Goal: Task Accomplishment & Management: Complete application form

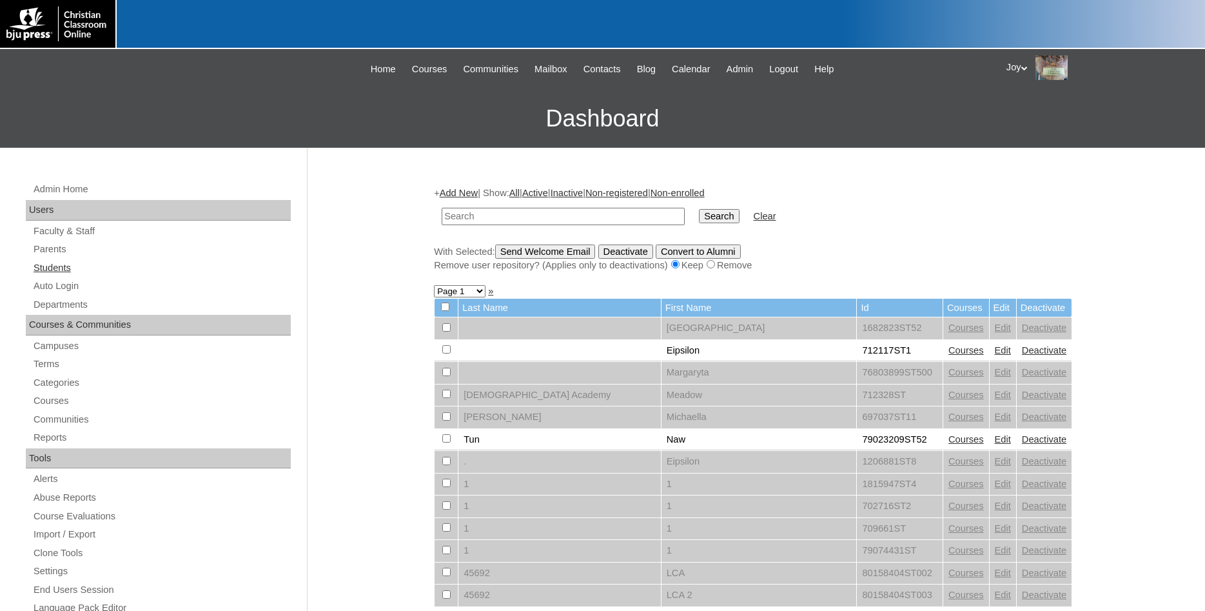
click at [118, 270] on link "Students" at bounding box center [161, 268] width 259 height 16
paste input "[EMAIL_ADDRESS][DOMAIN_NAME]"
type input "[EMAIL_ADDRESS][DOMAIN_NAME]"
drag, startPoint x: 689, startPoint y: 206, endPoint x: 691, endPoint y: 213, distance: 7.8
click at [693, 209] on td "Search" at bounding box center [719, 216] width 53 height 30
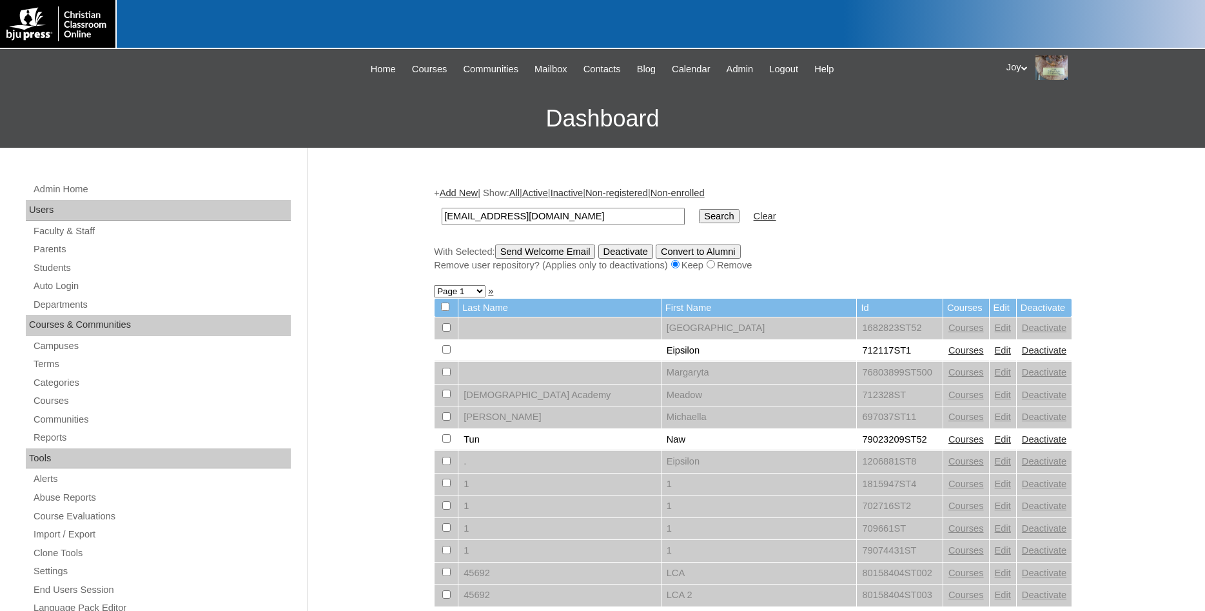
click at [699, 213] on input "Search" at bounding box center [719, 216] width 40 height 14
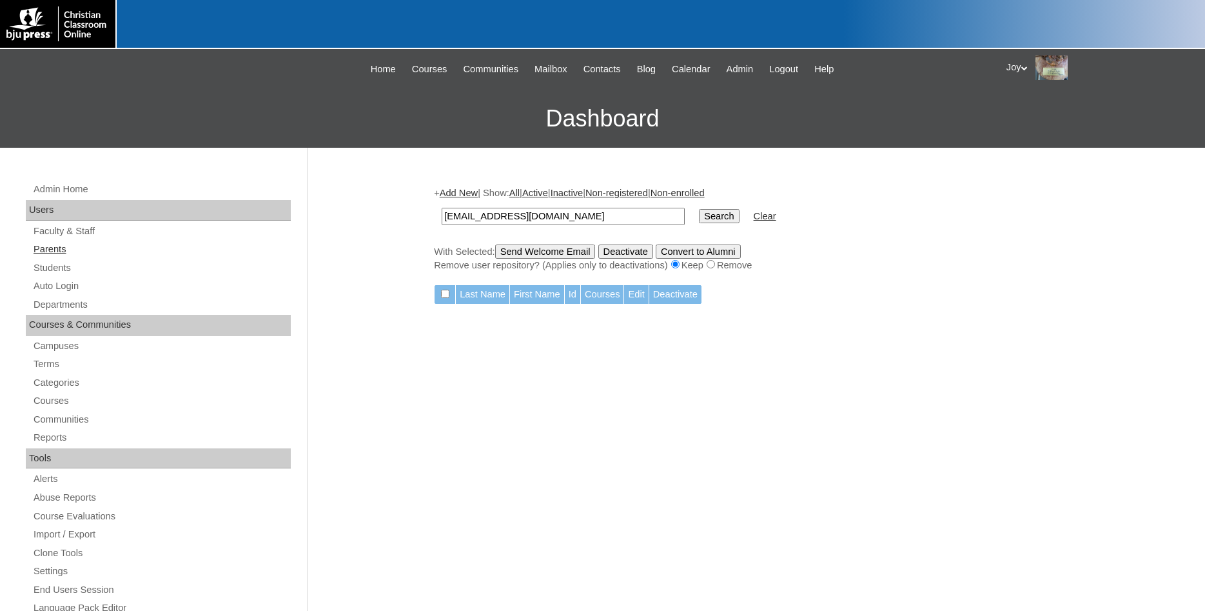
click at [56, 248] on link "Parents" at bounding box center [161, 249] width 259 height 16
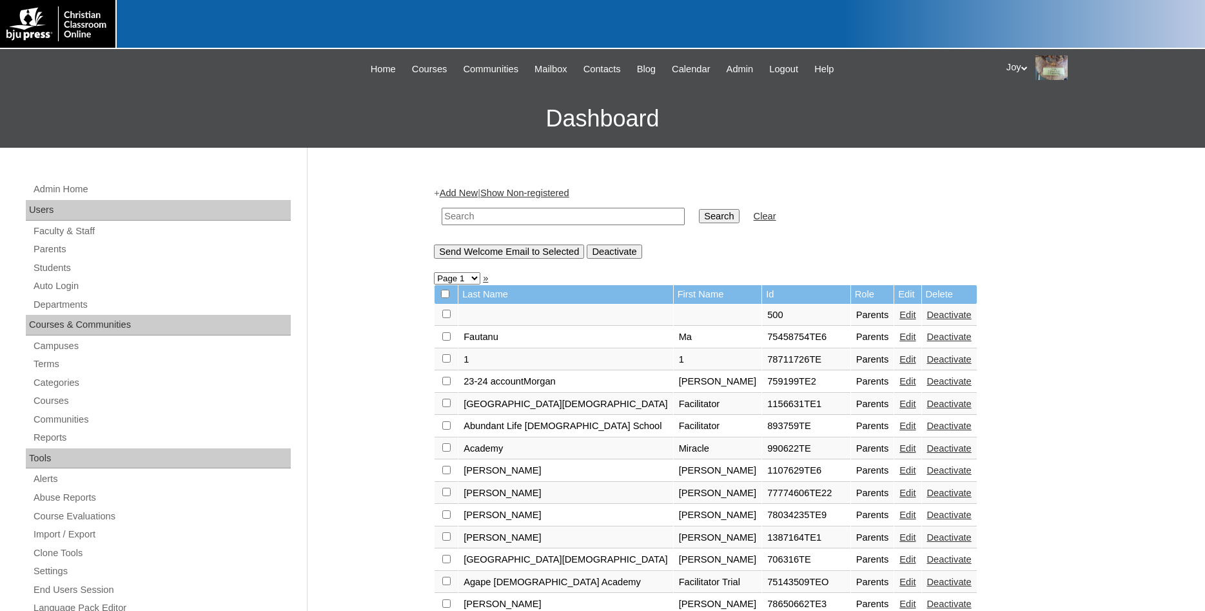
paste input "[EMAIL_ADDRESS][DOMAIN_NAME]"
type input "[EMAIL_ADDRESS][DOMAIN_NAME]"
click at [699, 216] on input "Search" at bounding box center [719, 216] width 40 height 14
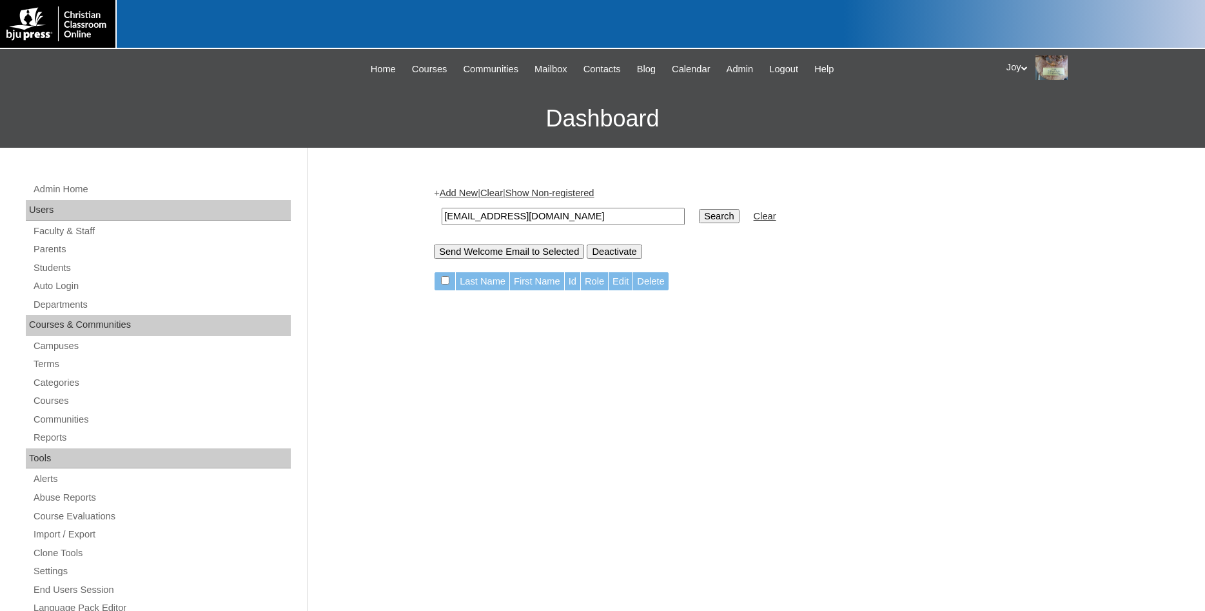
click at [573, 215] on input "[EMAIL_ADDRESS][DOMAIN_NAME]" at bounding box center [563, 216] width 243 height 17
click at [699, 213] on input "Search" at bounding box center [719, 216] width 40 height 14
drag, startPoint x: 541, startPoint y: 213, endPoint x: 72, endPoint y: 129, distance: 477.0
click at [442, 208] on input "[EMAIL_ADDRESS][DOMAIN_NAME]" at bounding box center [563, 216] width 243 height 17
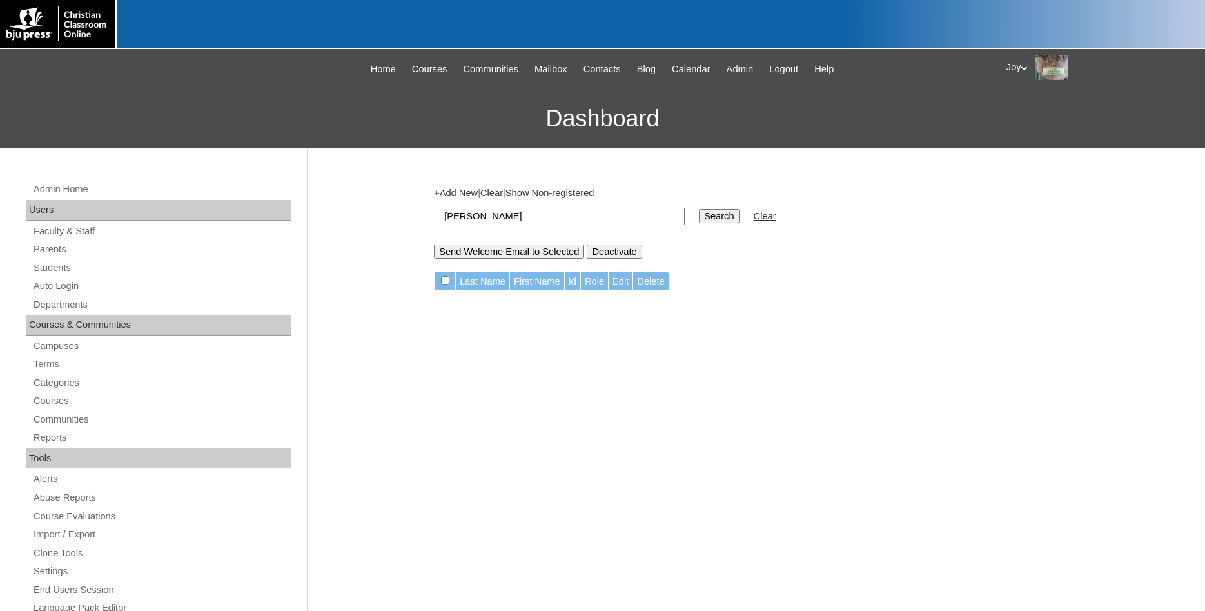
type input "McNeil"
click at [699, 209] on input "Search" at bounding box center [719, 216] width 40 height 14
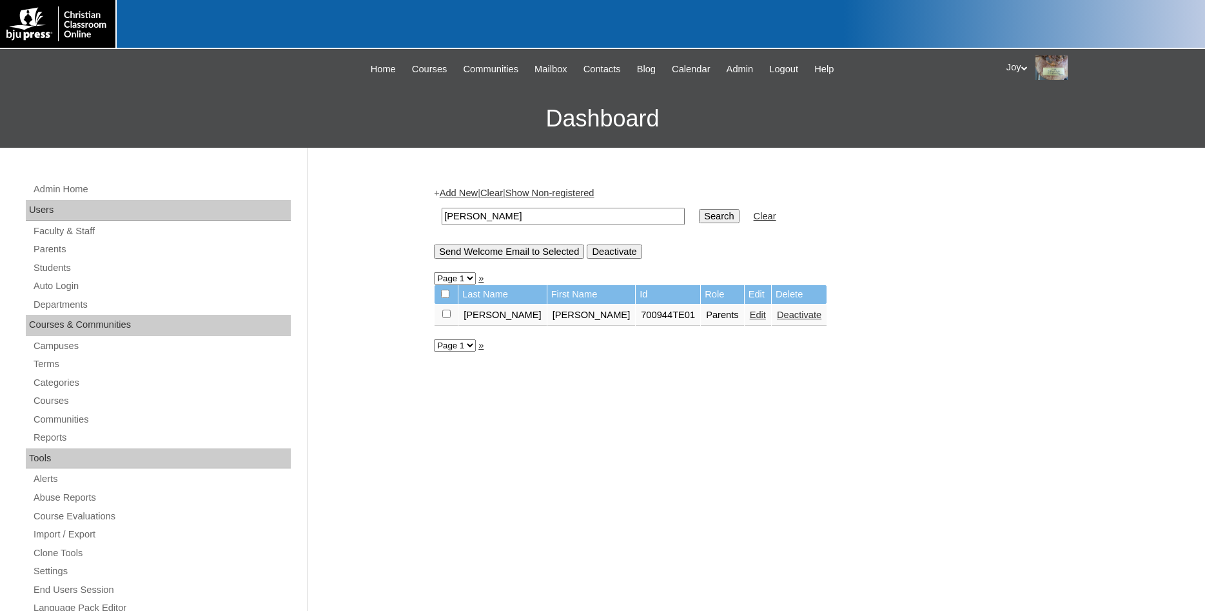
click at [444, 316] on input "checkbox" at bounding box center [446, 314] width 8 height 8
checkbox input "true"
click at [479, 252] on input "Send Welcome Email to Selected" at bounding box center [509, 251] width 150 height 14
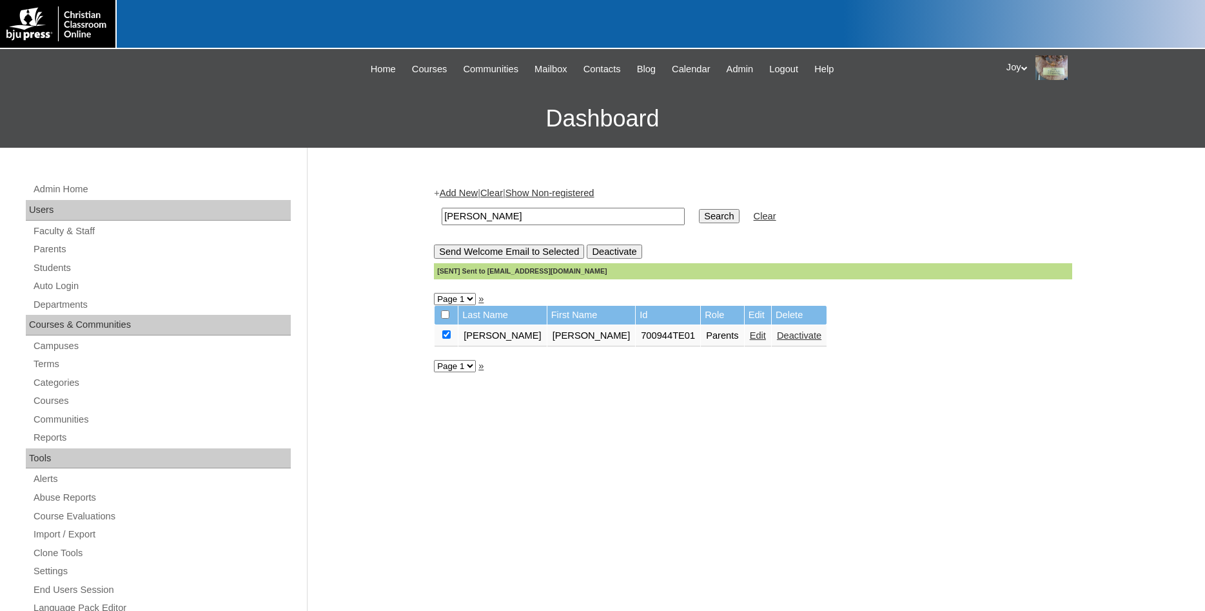
click at [750, 341] on link "Edit" at bounding box center [758, 335] width 16 height 10
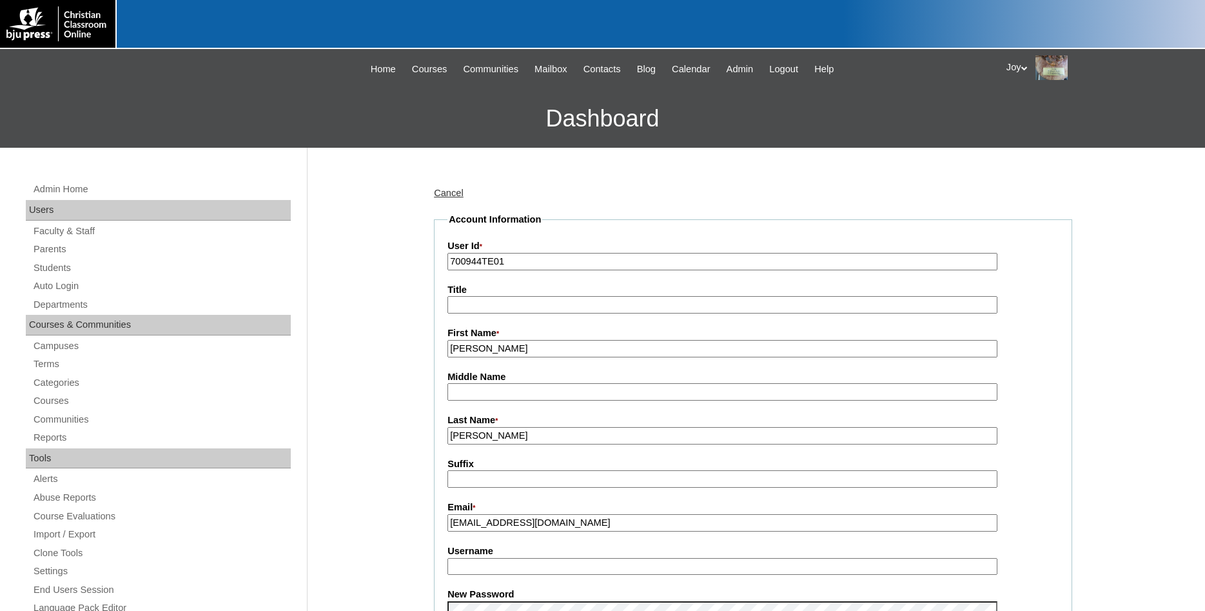
drag, startPoint x: 598, startPoint y: 530, endPoint x: 401, endPoint y: 529, distance: 196.7
drag, startPoint x: 554, startPoint y: 528, endPoint x: 439, endPoint y: 521, distance: 115.0
click at [448, 521] on input "smcneill@wcs.org" at bounding box center [723, 522] width 550 height 17
paste input "vv"
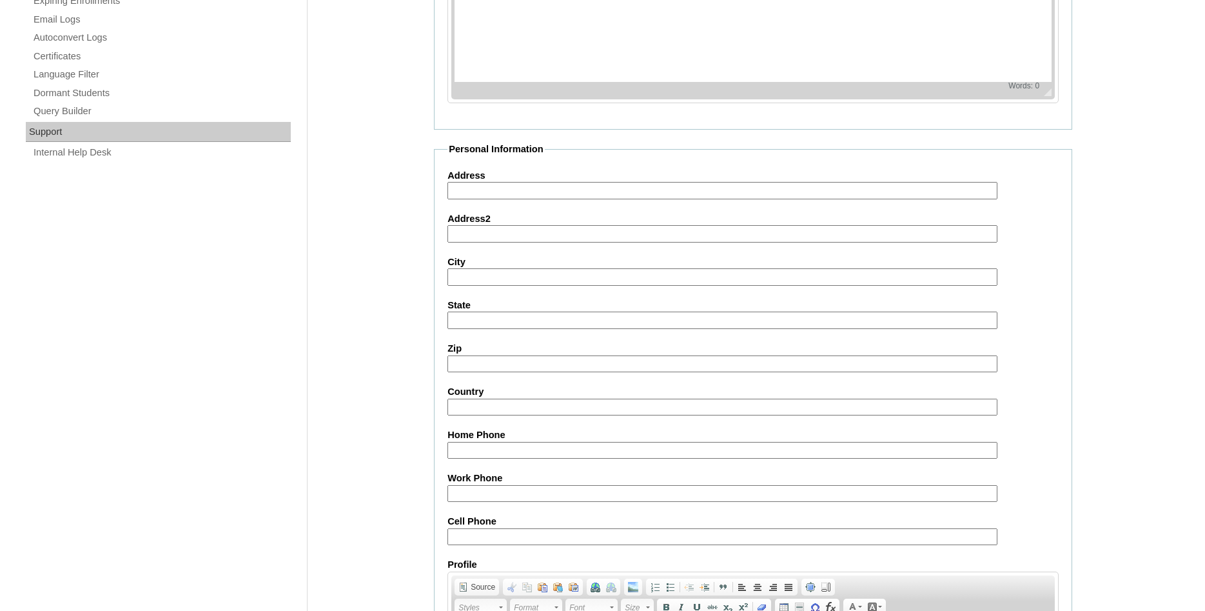
scroll to position [1091, 0]
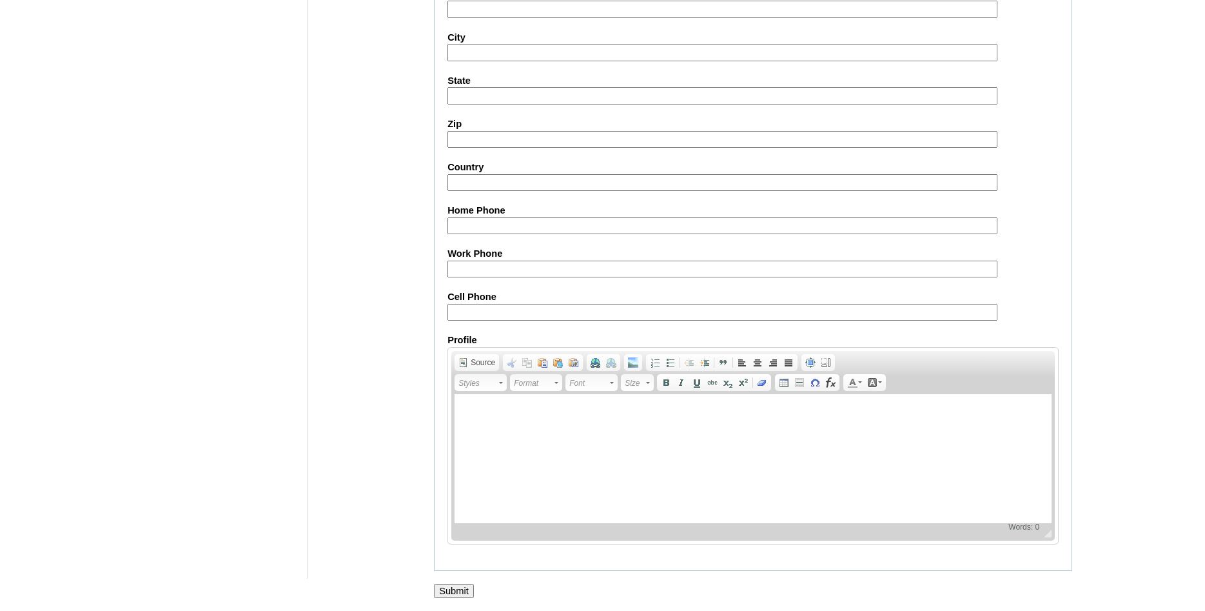
type input "smcneill@vvcs.org"
click at [443, 592] on input "Submit" at bounding box center [454, 591] width 40 height 14
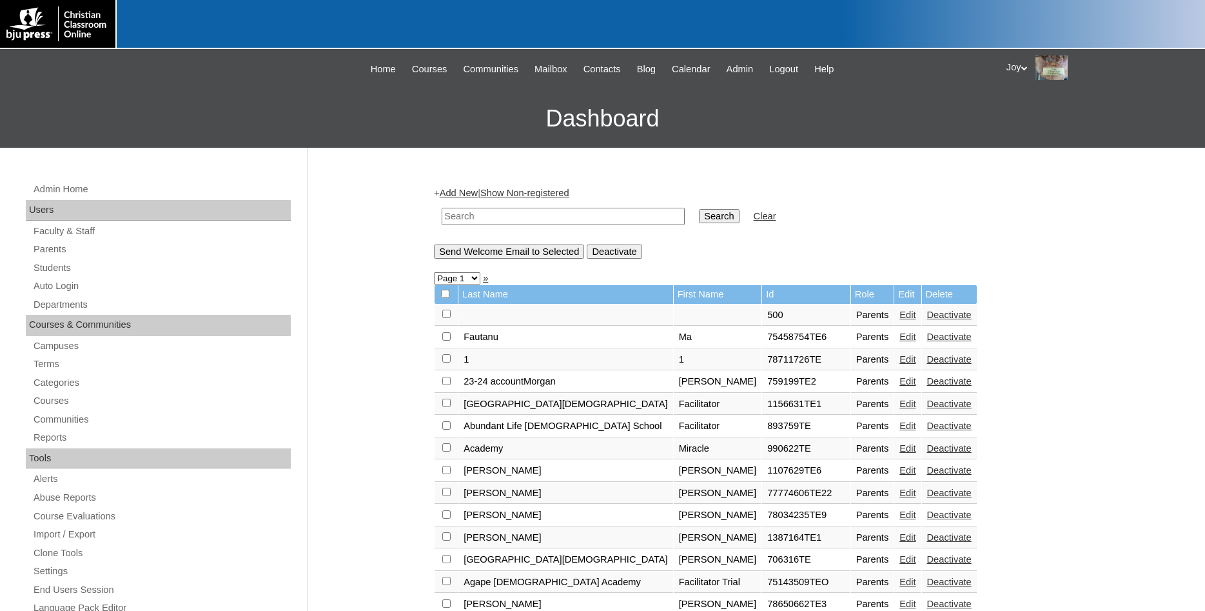
paste input "smcneill@vvcs.org"
type input "smcneill@vvcs.org"
click at [699, 218] on input "Search" at bounding box center [719, 216] width 40 height 14
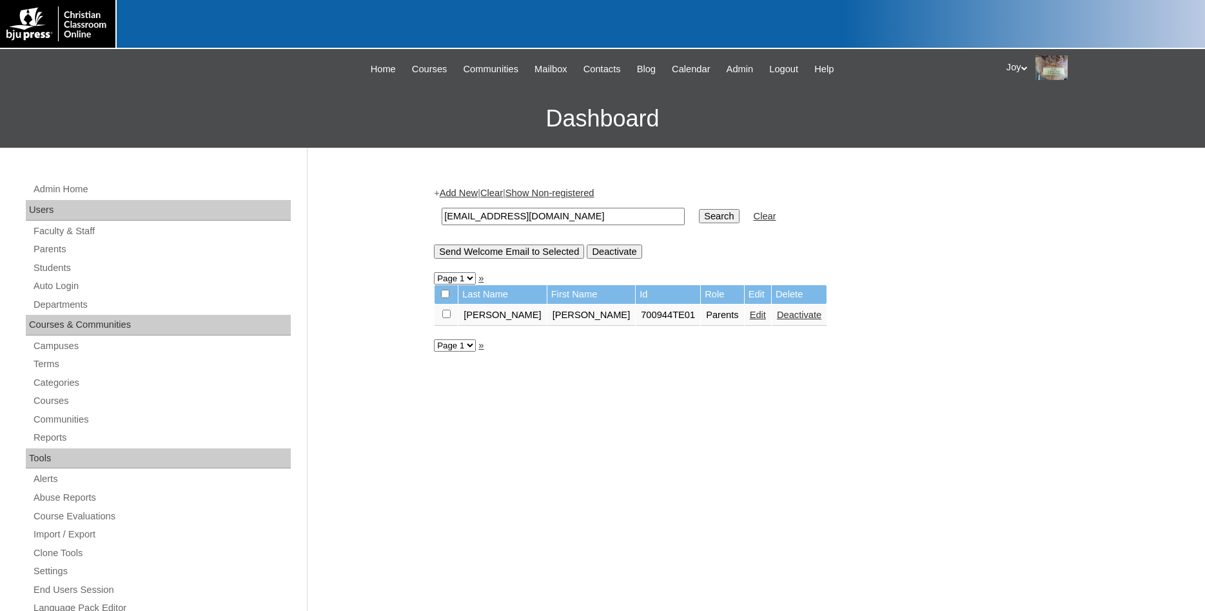
click at [446, 318] on input "checkbox" at bounding box center [446, 314] width 8 height 8
checkbox input "true"
click at [471, 257] on input "Send Welcome Email to Selected" at bounding box center [509, 251] width 150 height 14
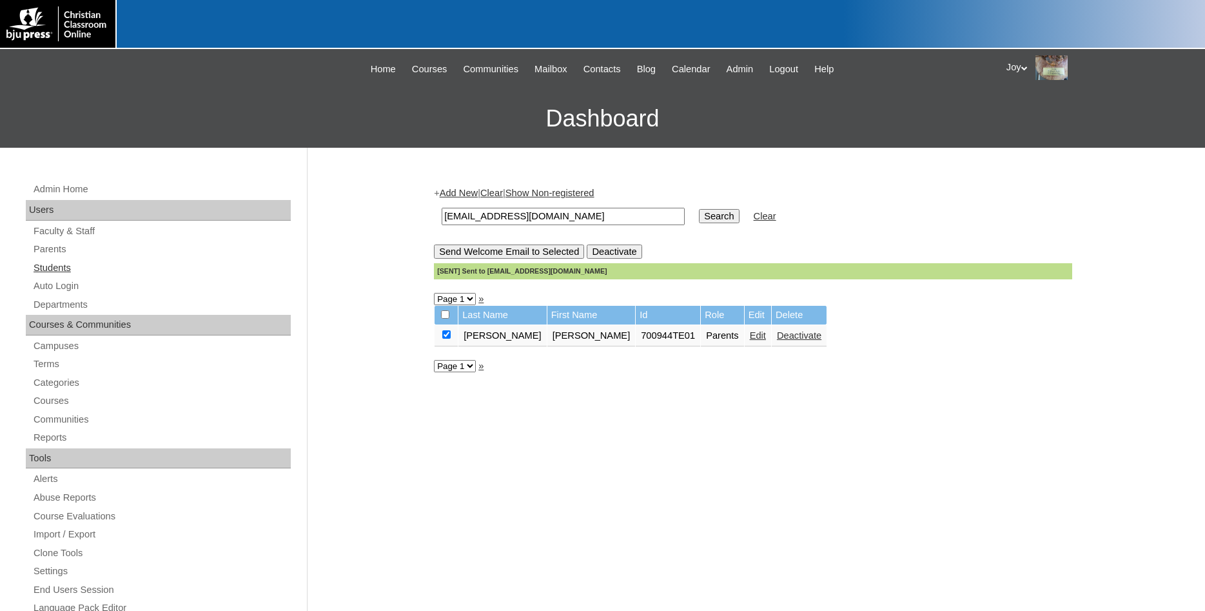
click at [59, 272] on link "Students" at bounding box center [161, 268] width 259 height 16
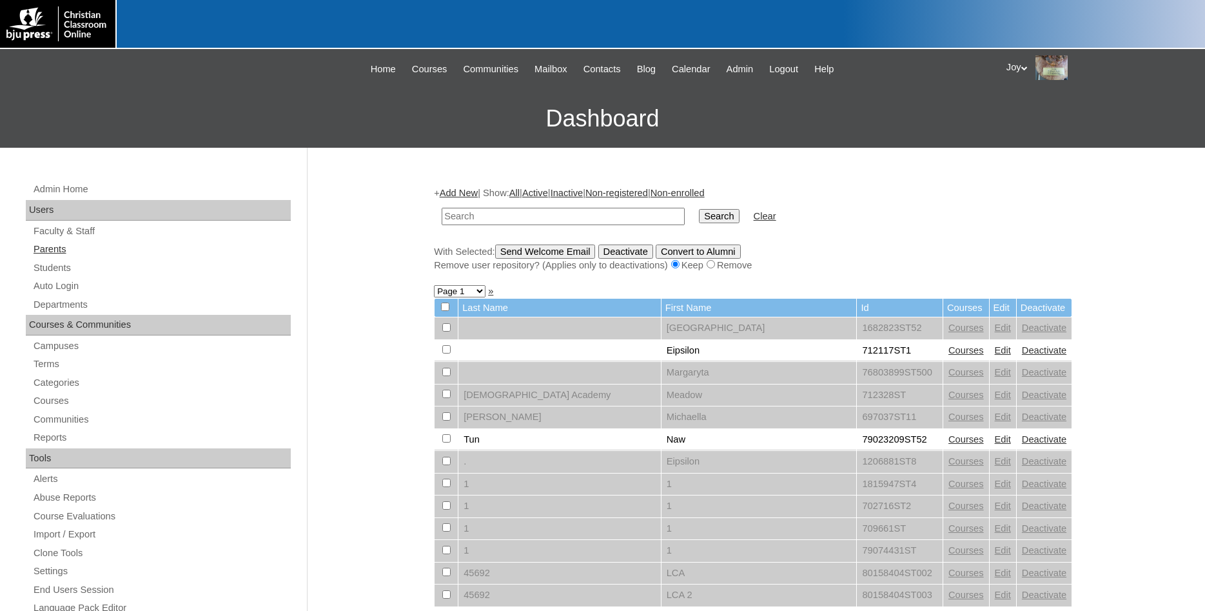
click at [65, 254] on link "Parents" at bounding box center [161, 249] width 259 height 16
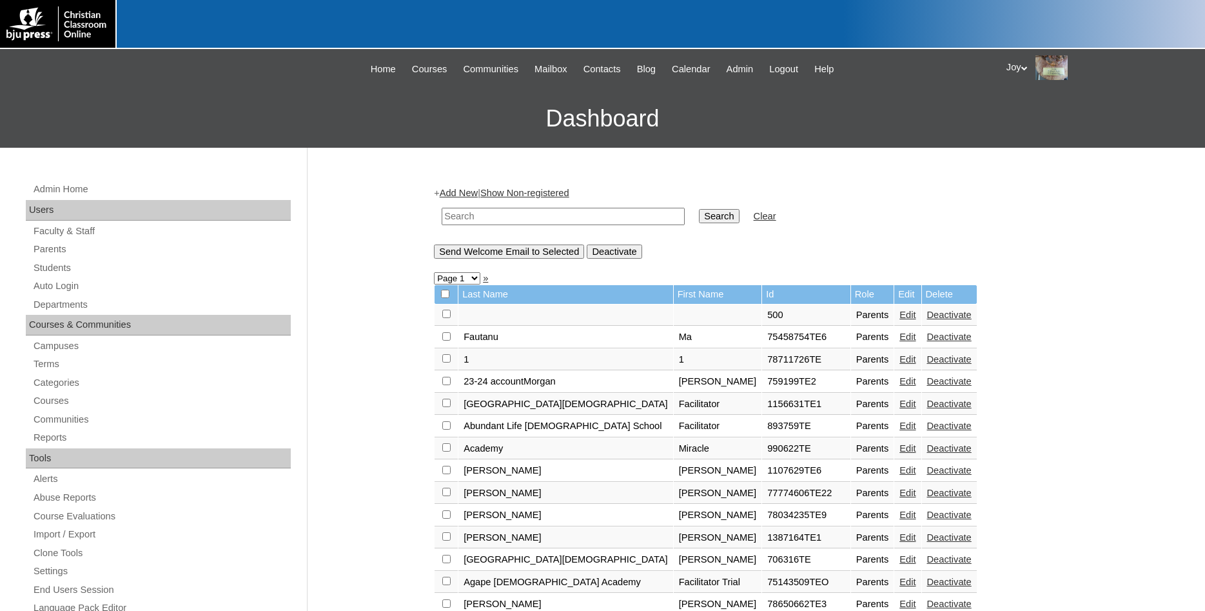
paste input "smcneill@vvcs.org"
type input "smcneill@vvcs.org"
click at [699, 223] on input "Search" at bounding box center [719, 216] width 40 height 14
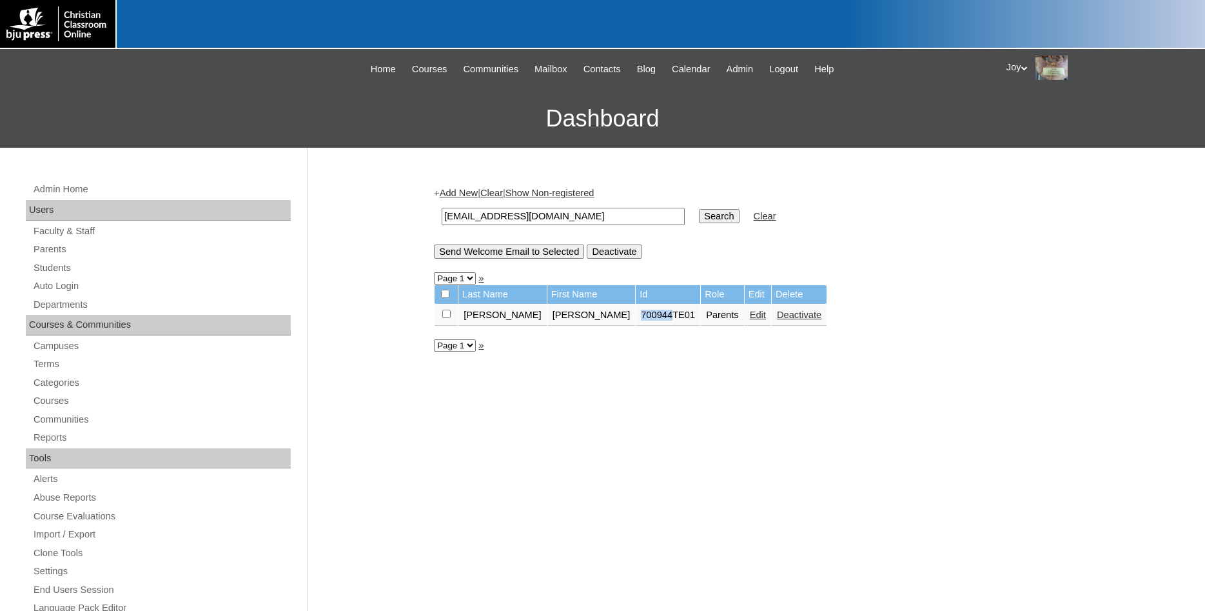
drag, startPoint x: 578, startPoint y: 319, endPoint x: 609, endPoint y: 323, distance: 31.2
click at [636, 323] on td "700944TE01" at bounding box center [668, 315] width 64 height 22
copy td "700944"
click at [52, 266] on link "Students" at bounding box center [161, 268] width 259 height 16
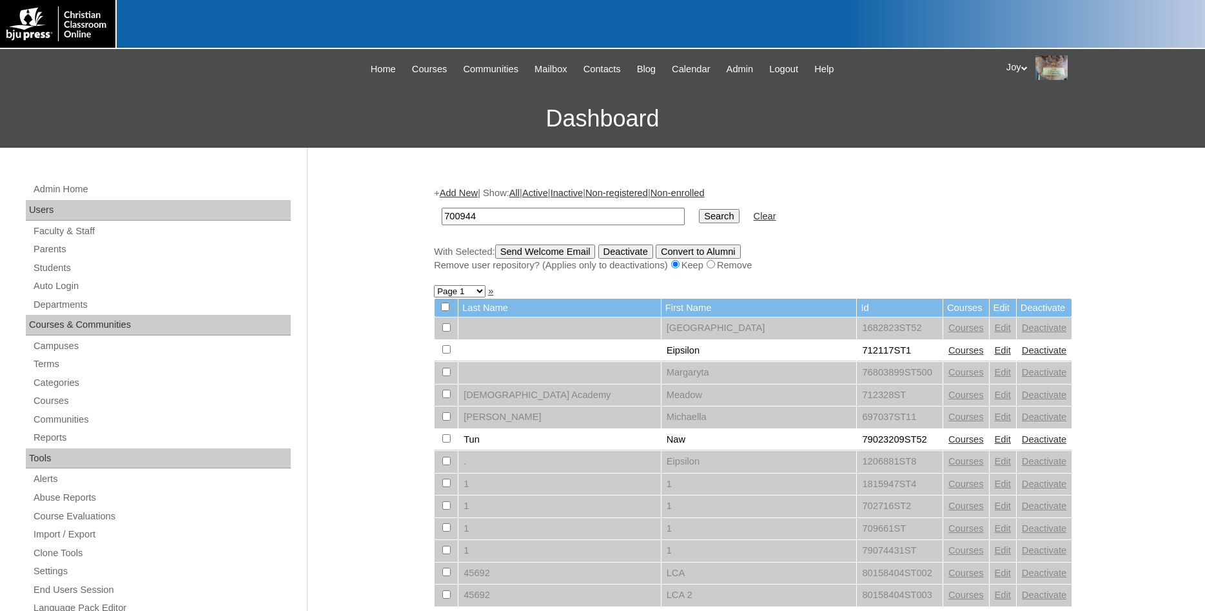
type input "700944"
click at [710, 215] on input "Search" at bounding box center [719, 216] width 40 height 14
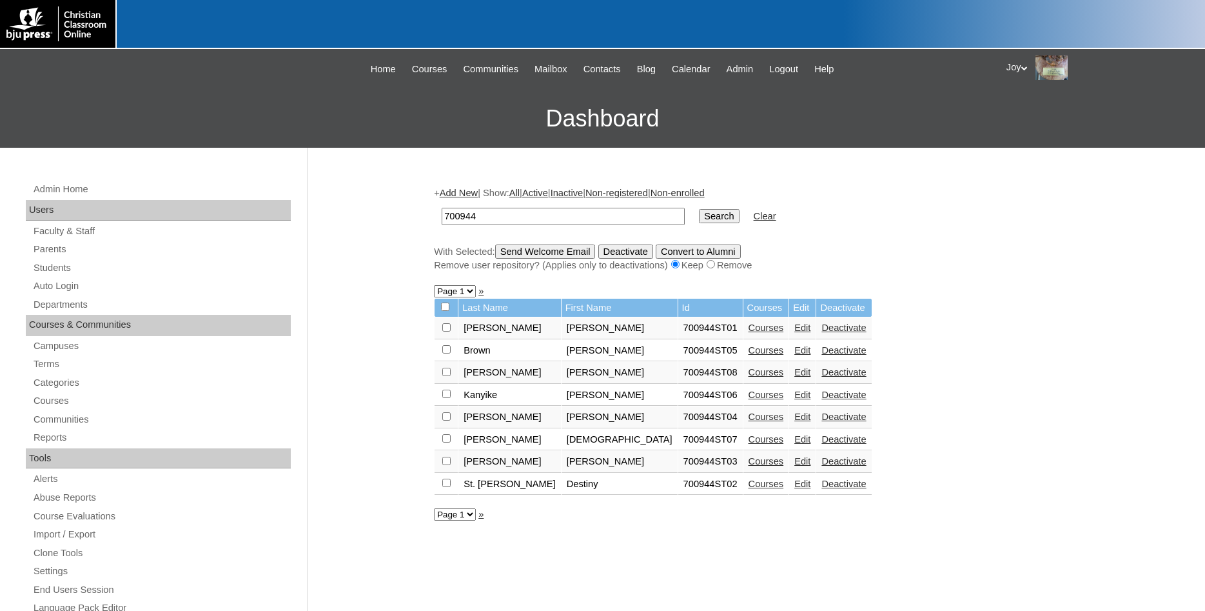
click at [1062, 352] on div "+ Add New | Show: All | Active | Inactive | Non-registered | Non-enrolled 70094…" at bounding box center [750, 605] width 645 height 864
click at [795, 444] on link "Edit" at bounding box center [803, 439] width 16 height 10
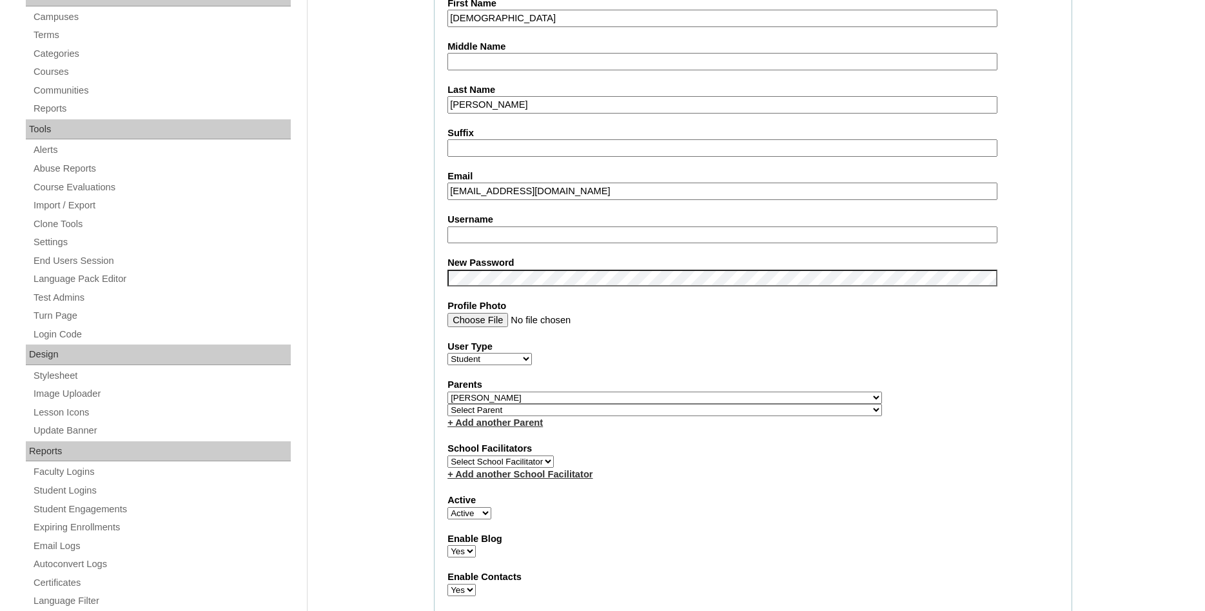
drag, startPoint x: 539, startPoint y: 193, endPoint x: 578, endPoint y: 194, distance: 38.7
drag, startPoint x: 578, startPoint y: 192, endPoint x: 391, endPoint y: 179, distance: 186.8
click at [448, 183] on input "hsmith@wcs.org" at bounding box center [723, 191] width 550 height 17
paste input "adiyas@vv"
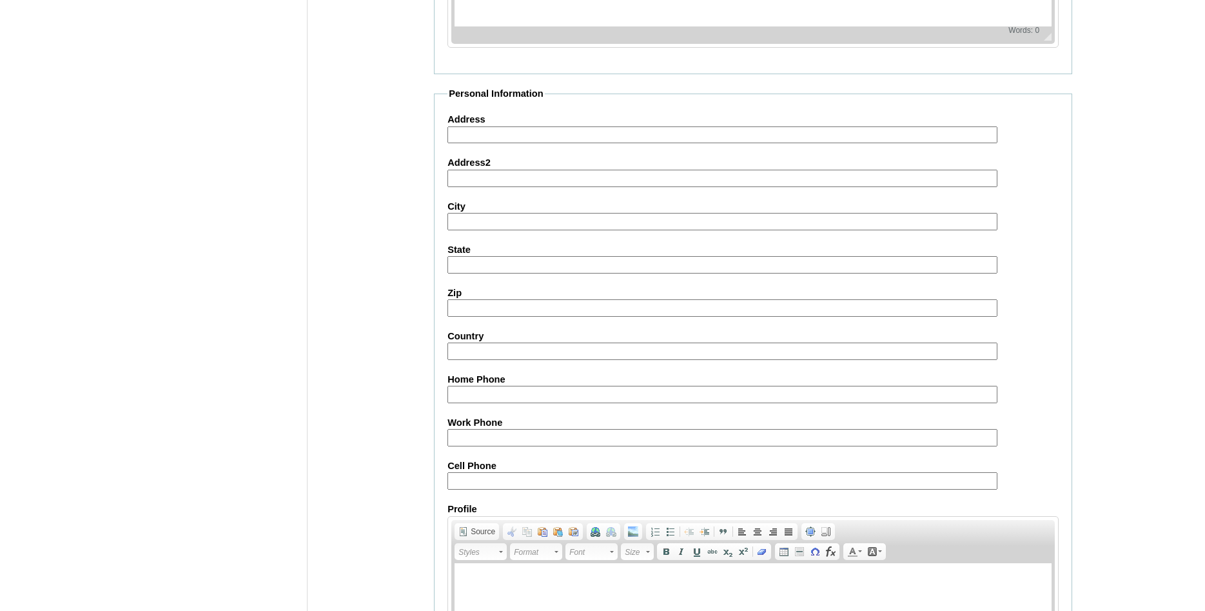
scroll to position [1377, 0]
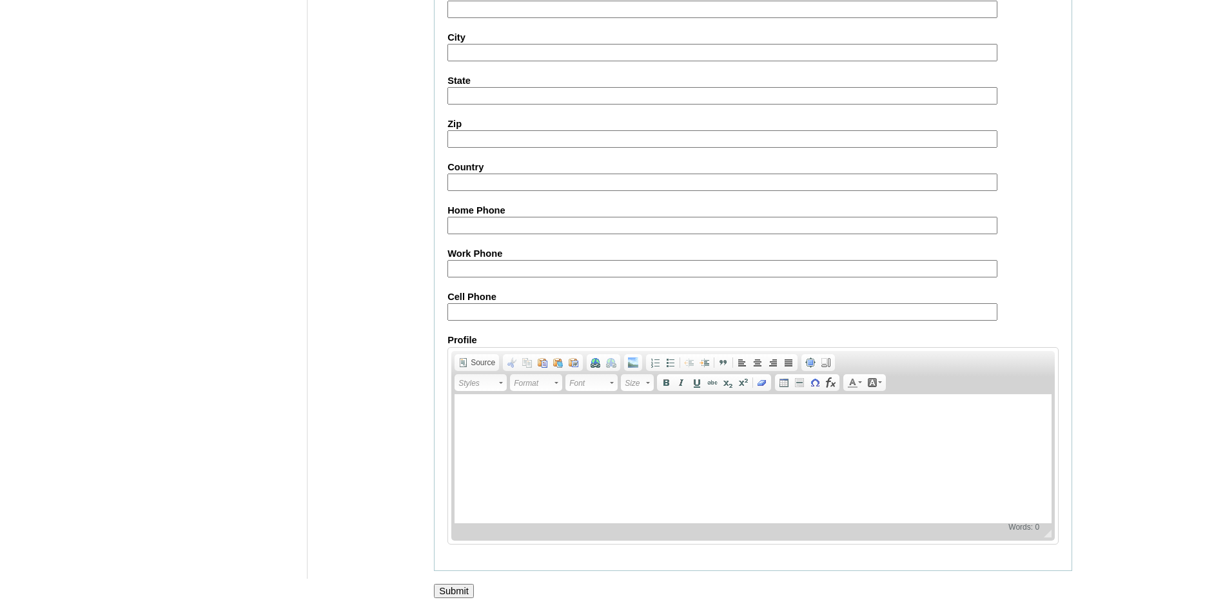
type input "hadiyas@vvcs.org"
click at [461, 590] on input "Submit" at bounding box center [454, 591] width 40 height 14
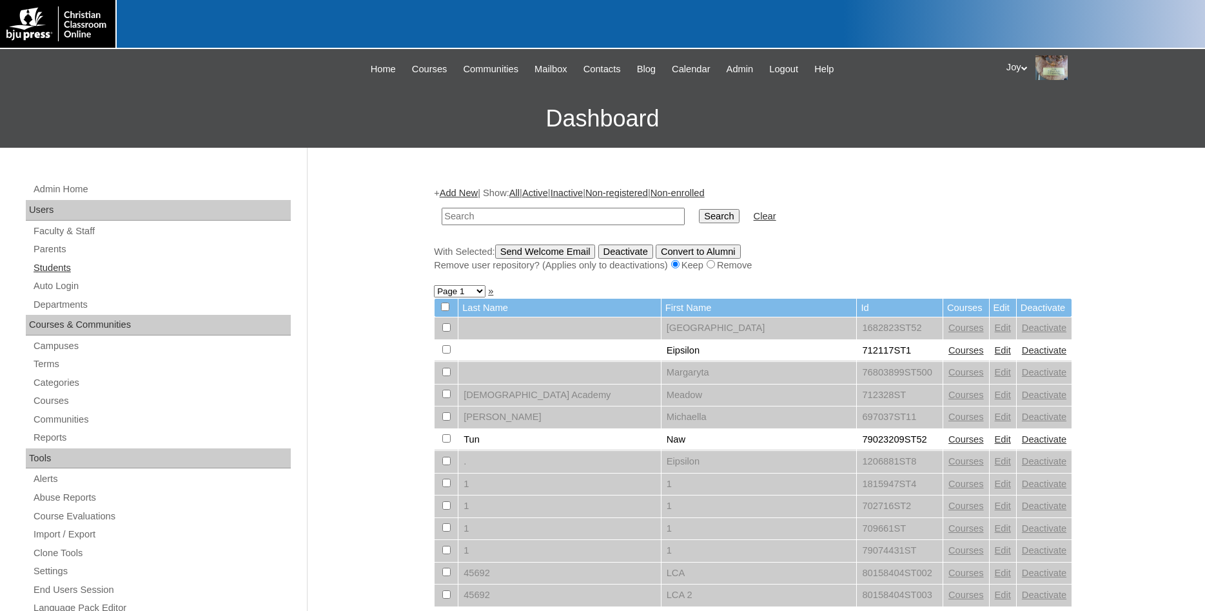
click at [70, 267] on link "Students" at bounding box center [161, 268] width 259 height 16
type input "hadiyas@vvcs.org"
click at [702, 217] on input "Search" at bounding box center [719, 216] width 40 height 14
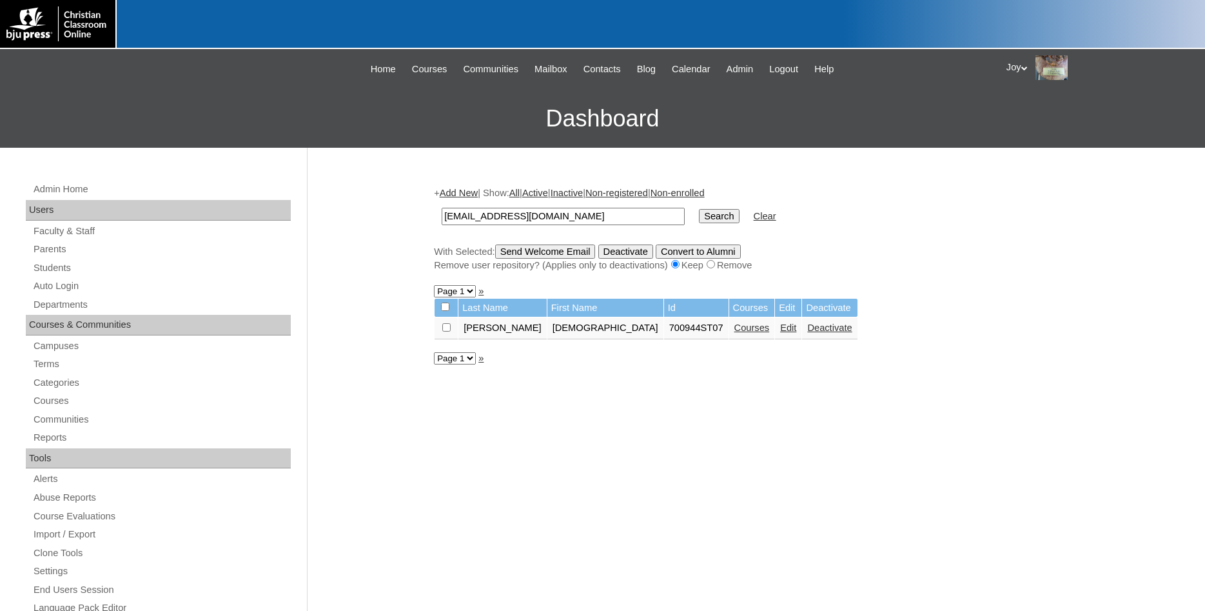
click at [446, 330] on input "checkbox" at bounding box center [446, 327] width 8 height 8
checkbox input "true"
click at [529, 259] on input "Send Welcome Email" at bounding box center [545, 251] width 101 height 14
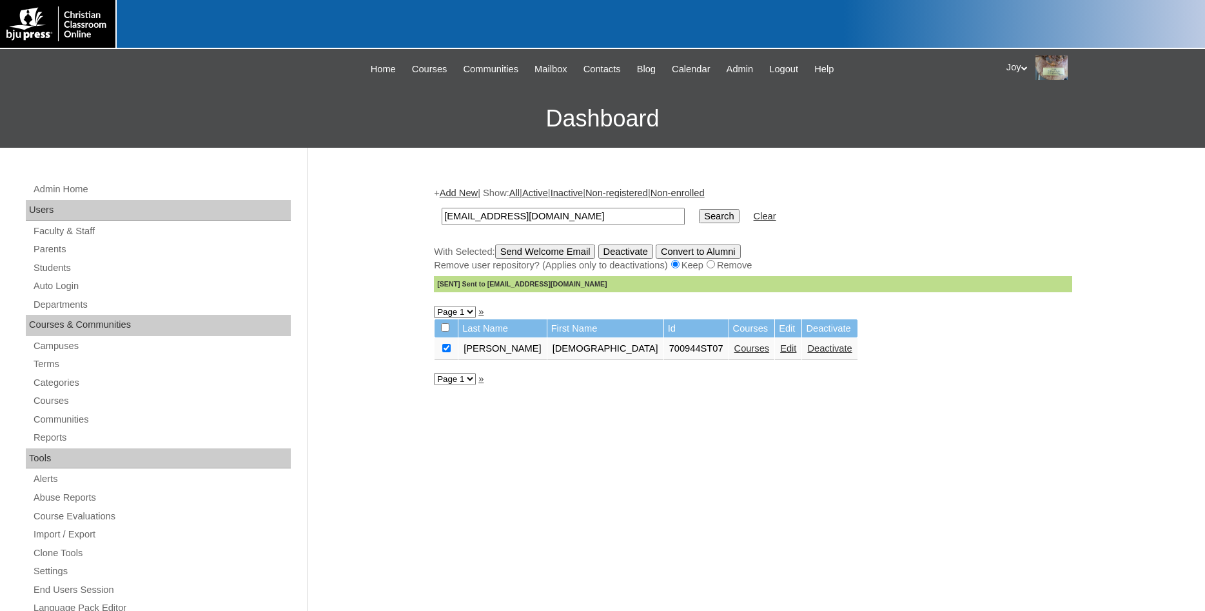
click at [1091, 264] on div "Admin Home Users Faculty & Staff Parents Students Auto Login Departments Course…" at bounding box center [602, 592] width 1205 height 889
click at [74, 275] on link "Students" at bounding box center [161, 268] width 259 height 16
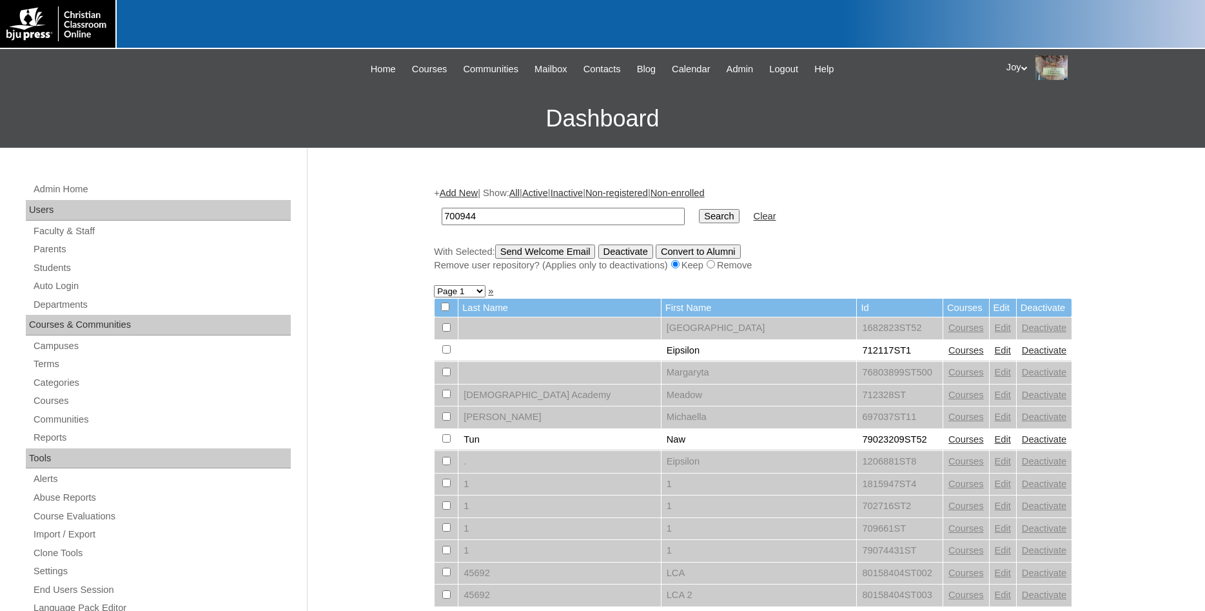
type input "700944"
click at [699, 213] on input "Search" at bounding box center [719, 216] width 40 height 14
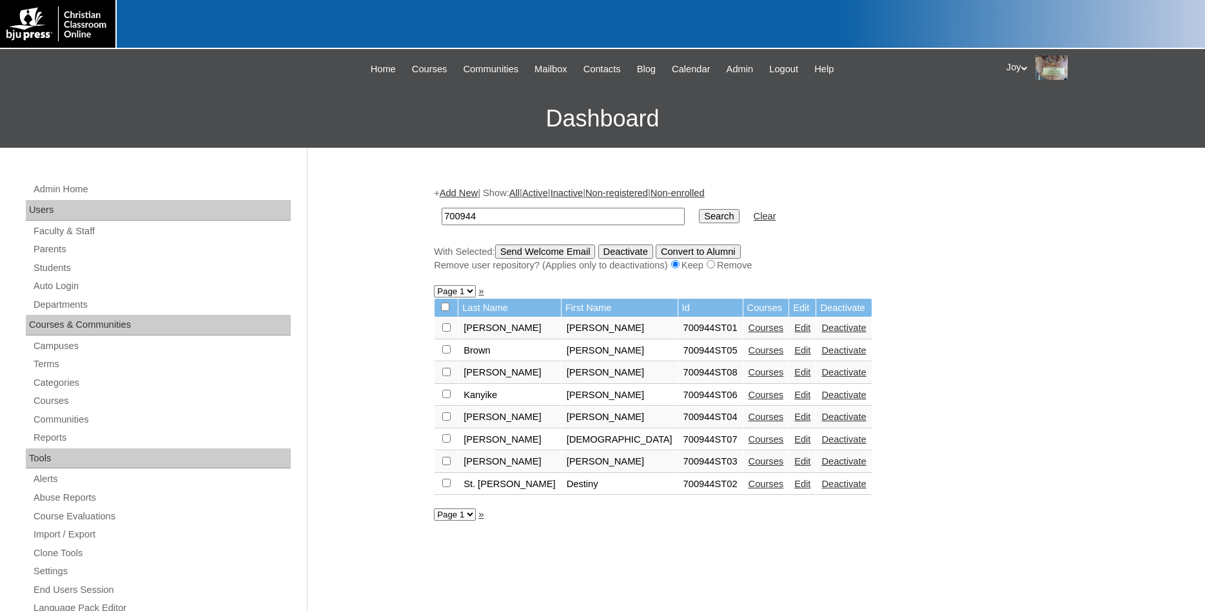
click at [795, 375] on link "Edit" at bounding box center [803, 372] width 16 height 10
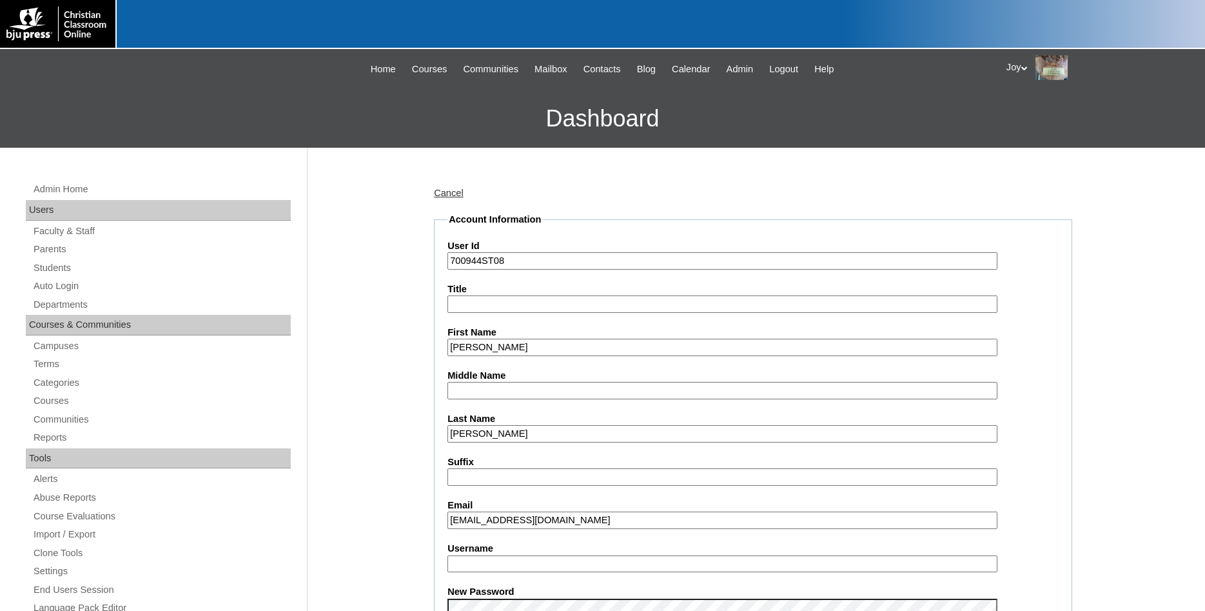
click at [627, 519] on input "Harper_Honeycutt@vvcs.org" at bounding box center [723, 519] width 550 height 17
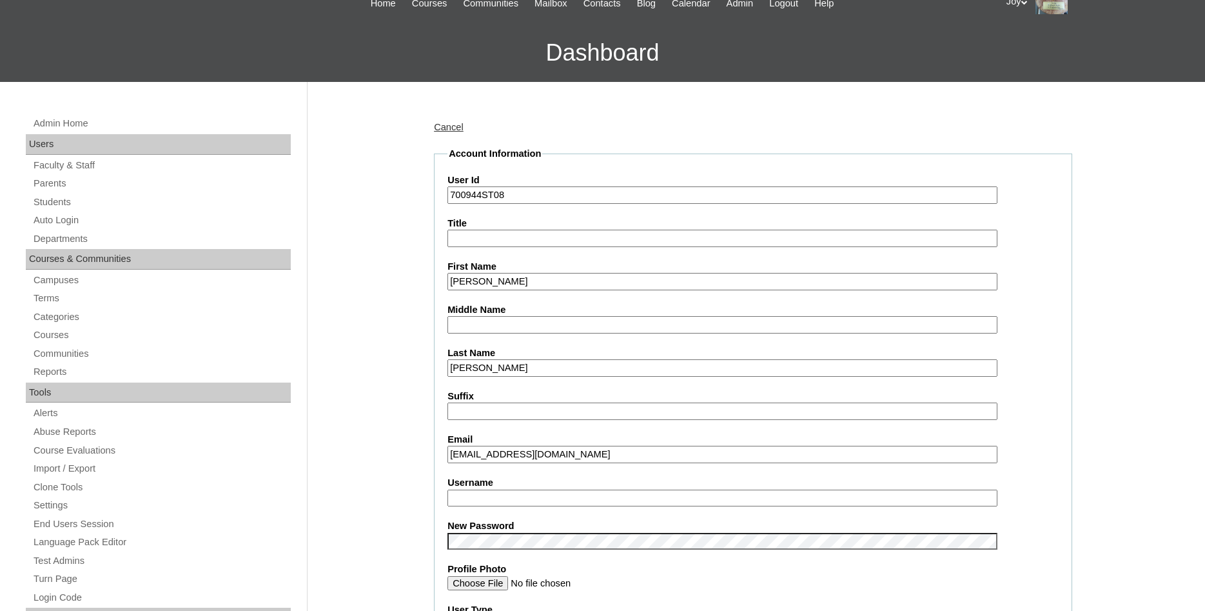
click at [454, 453] on input "Harper_Honeycutt@vvcs.org" at bounding box center [723, 454] width 550 height 17
click at [497, 455] on input "harper_Honeycutt@vvcs.org" at bounding box center [723, 454] width 550 height 17
click at [492, 457] on input "harper_Honeycutt@vvcs.org" at bounding box center [723, 454] width 550 height 17
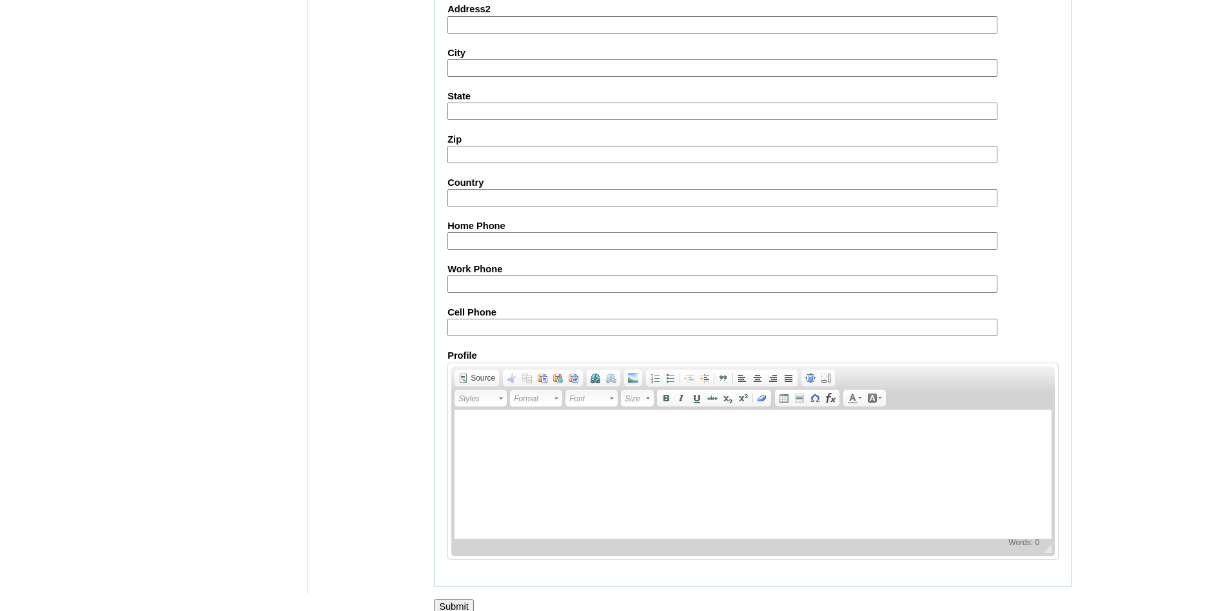
scroll to position [1377, 0]
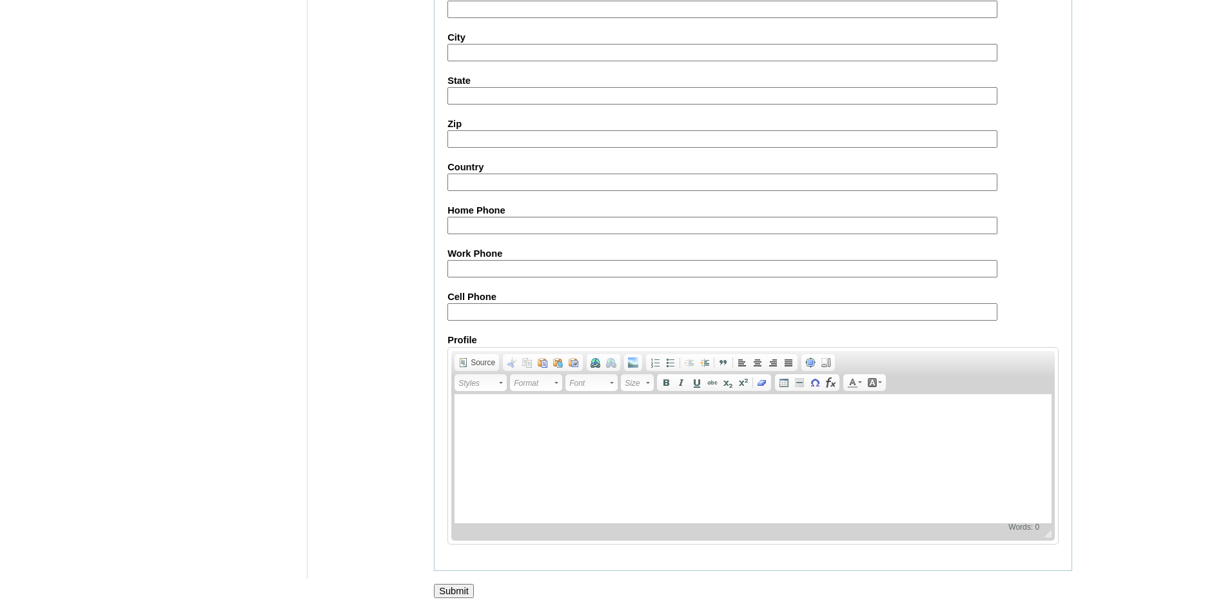
type input "harper_honeycutt@vvcs.org"
click at [452, 593] on input "Submit" at bounding box center [454, 591] width 40 height 14
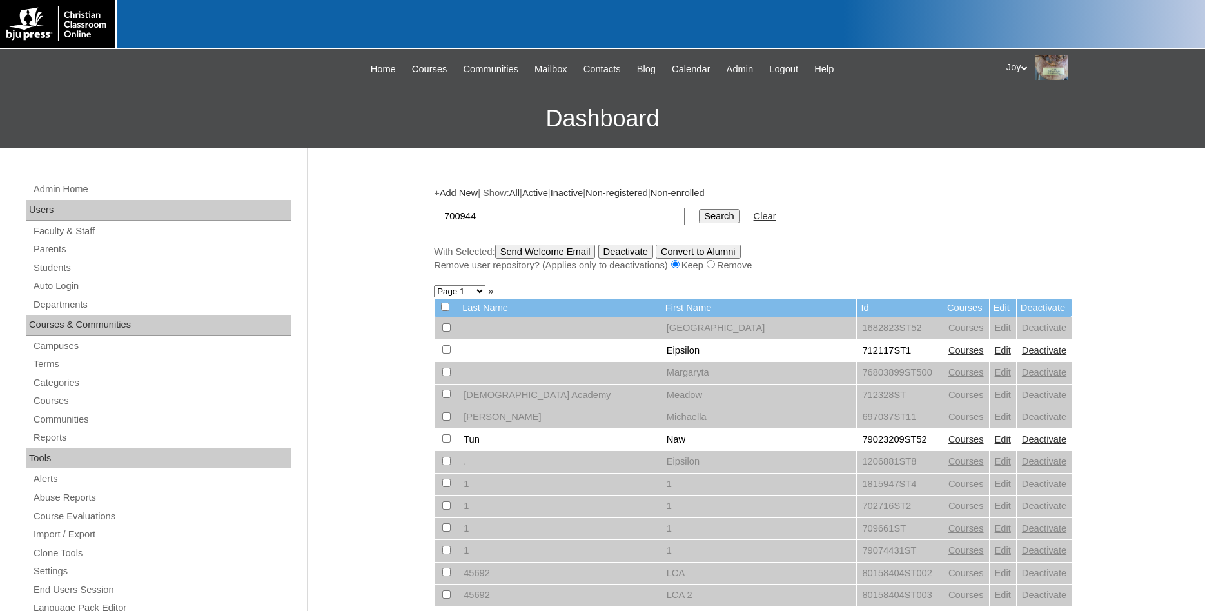
type input "700944"
click at [699, 217] on input "Search" at bounding box center [719, 216] width 40 height 14
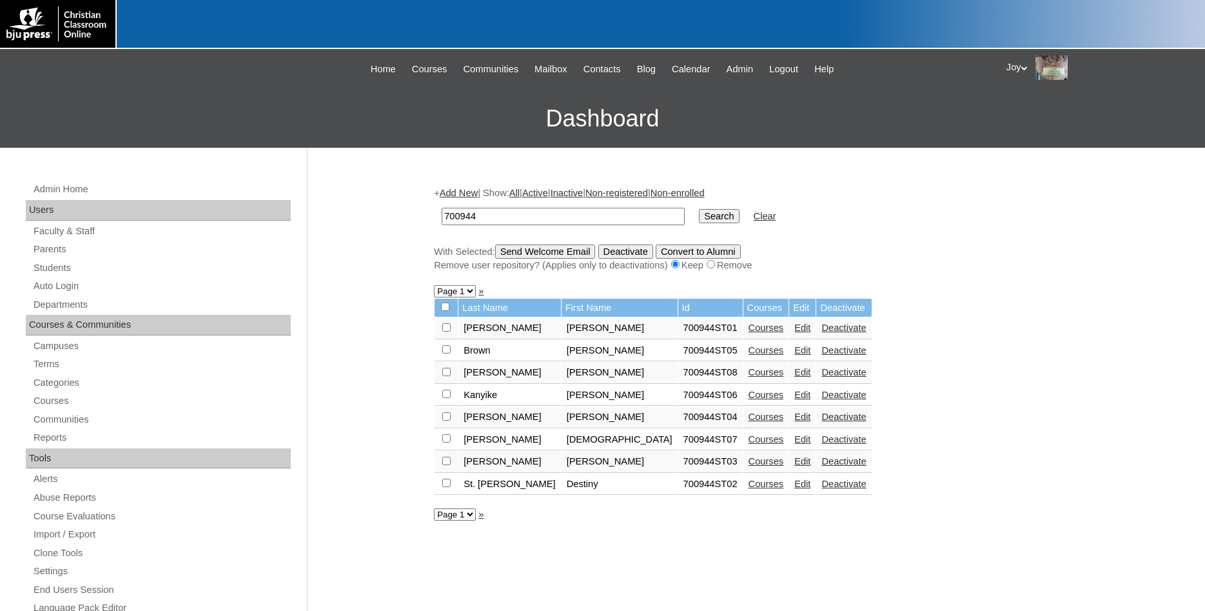
click at [449, 332] on input "checkbox" at bounding box center [446, 327] width 8 height 8
checkbox input "true"
click at [551, 255] on input "Send Welcome Email" at bounding box center [545, 251] width 101 height 14
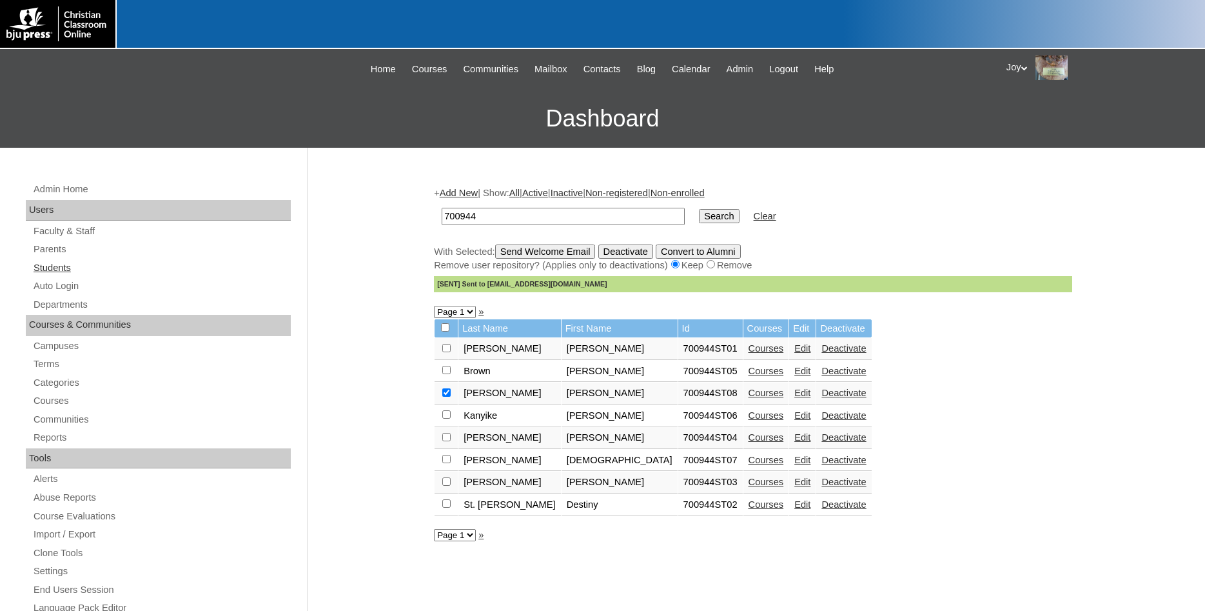
click at [61, 274] on link "Students" at bounding box center [161, 268] width 259 height 16
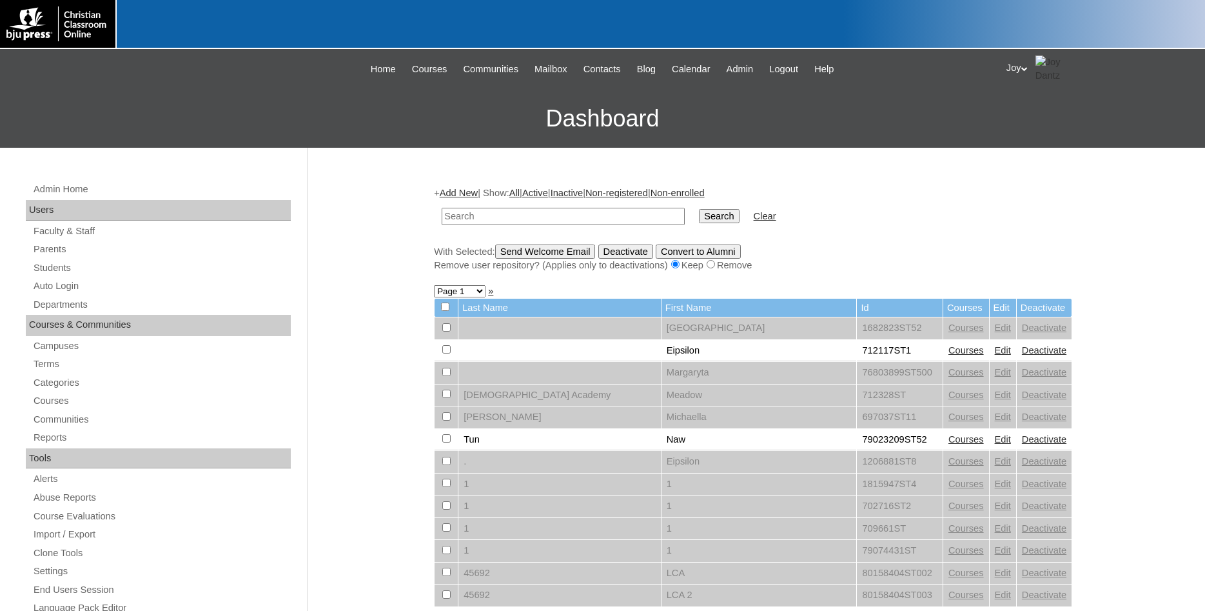
click at [496, 218] on input "text" at bounding box center [563, 216] width 243 height 17
type input "1357858"
click at [699, 209] on input "Search" at bounding box center [719, 216] width 40 height 14
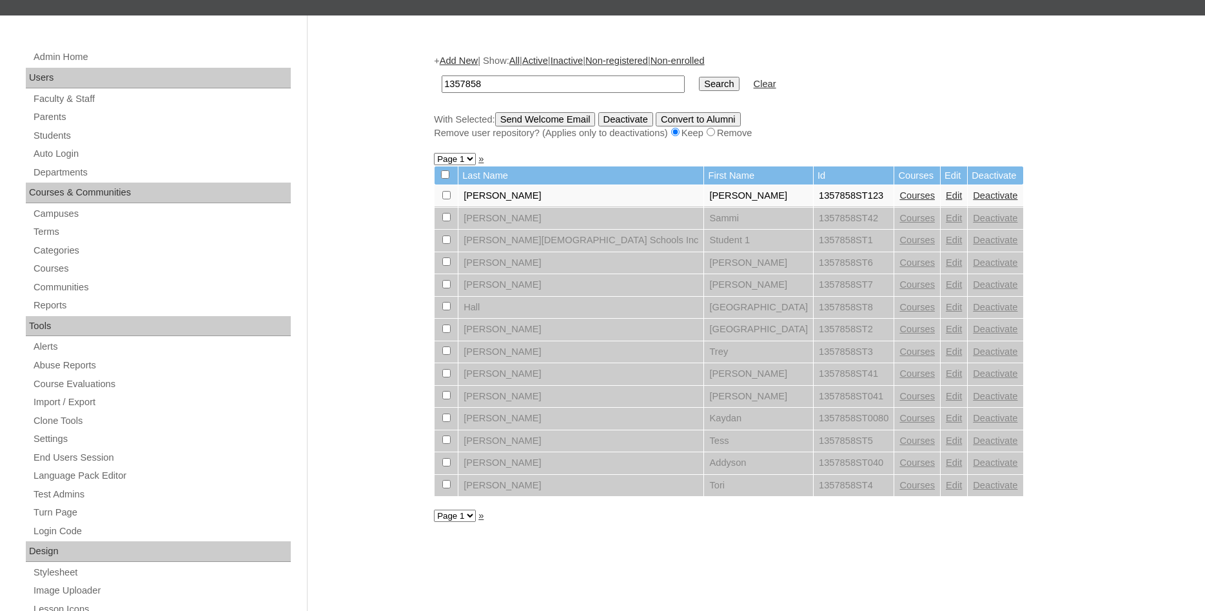
scroll to position [66, 0]
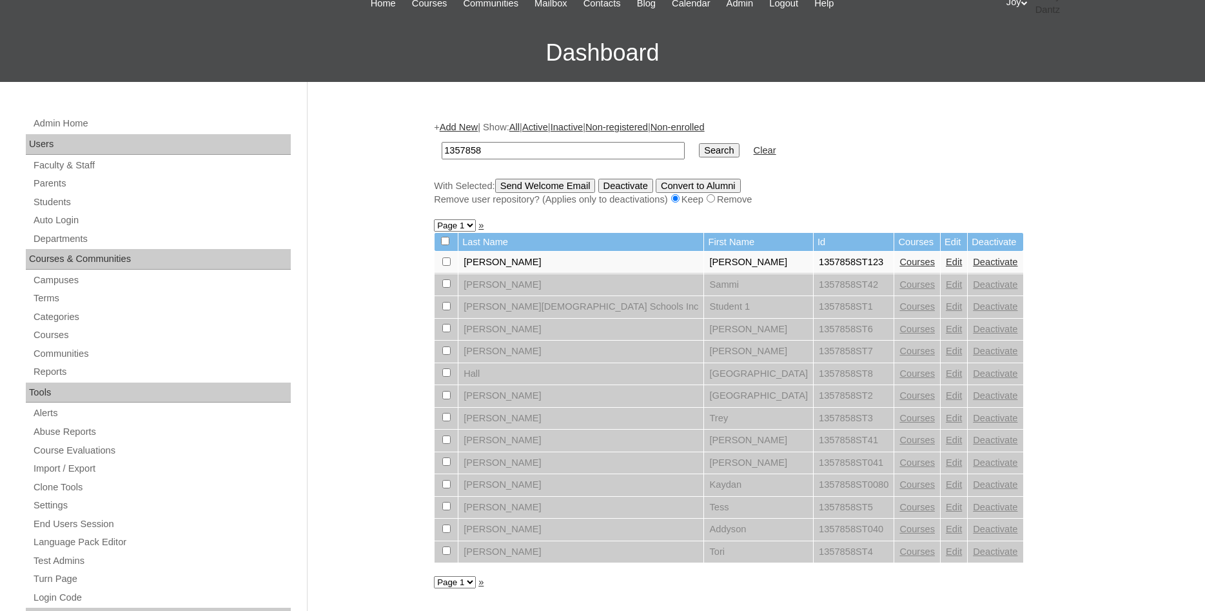
click at [468, 120] on div "+ Add New | Show: All | Active | Inactive | Non-registered | Non-enrolled 13578…" at bounding box center [750, 540] width 645 height 864
click at [457, 126] on link "Add New" at bounding box center [459, 127] width 38 height 10
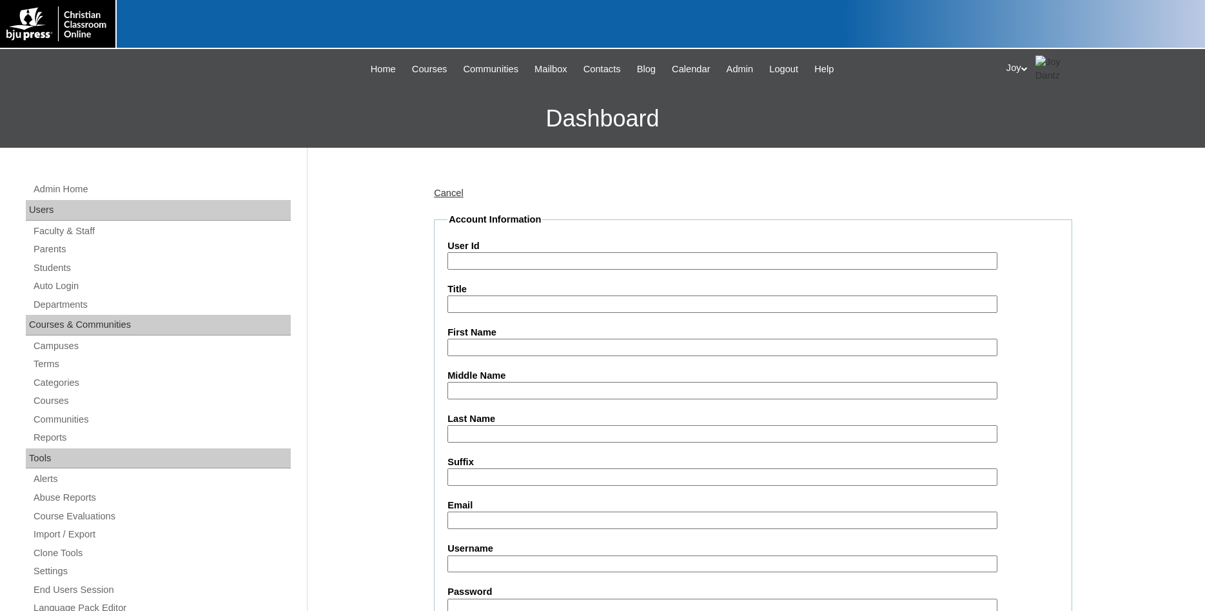
paste input "kathryn.m.han@gmail.com"
type input "kathryn.m.han@gmail.com"
drag, startPoint x: 583, startPoint y: 258, endPoint x: 432, endPoint y: 255, distance: 151.0
click at [448, 255] on input "kathryn.m.han@gmail.com" at bounding box center [723, 260] width 550 height 17
type input "1357858ST21"
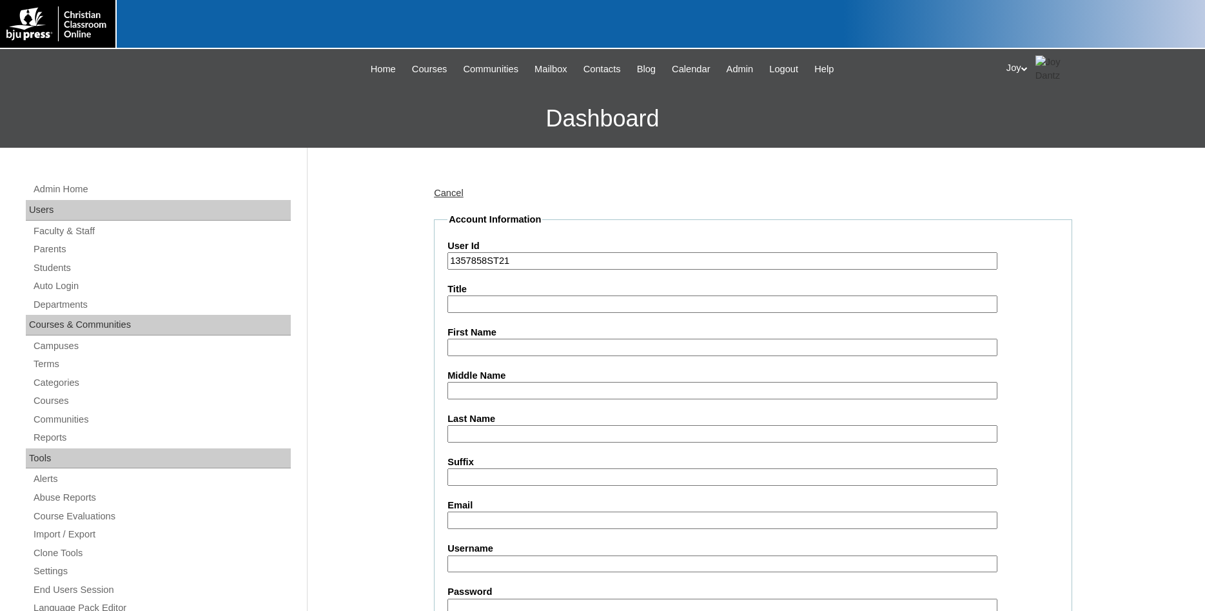
click at [520, 356] on input "First Name" at bounding box center [723, 347] width 550 height 17
type input "Sienna"
click at [533, 433] on input "Last Name" at bounding box center [723, 433] width 550 height 17
type input "Cathey"
click at [470, 517] on input "Email" at bounding box center [723, 519] width 550 height 17
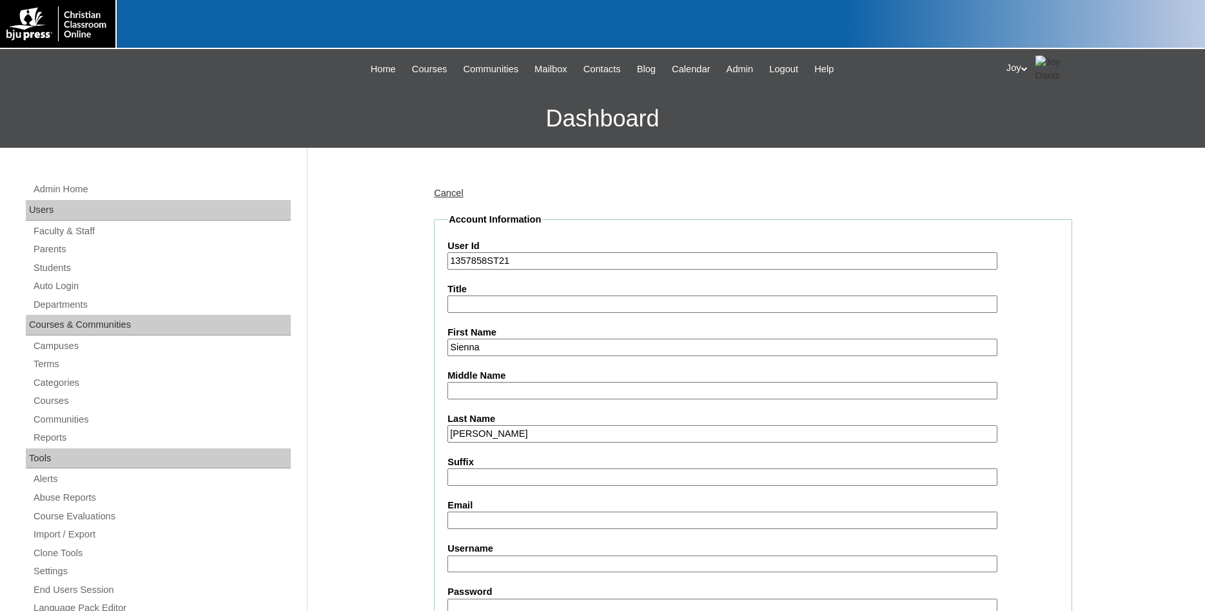
paste input "sienna.cathey@gcsaz.org"
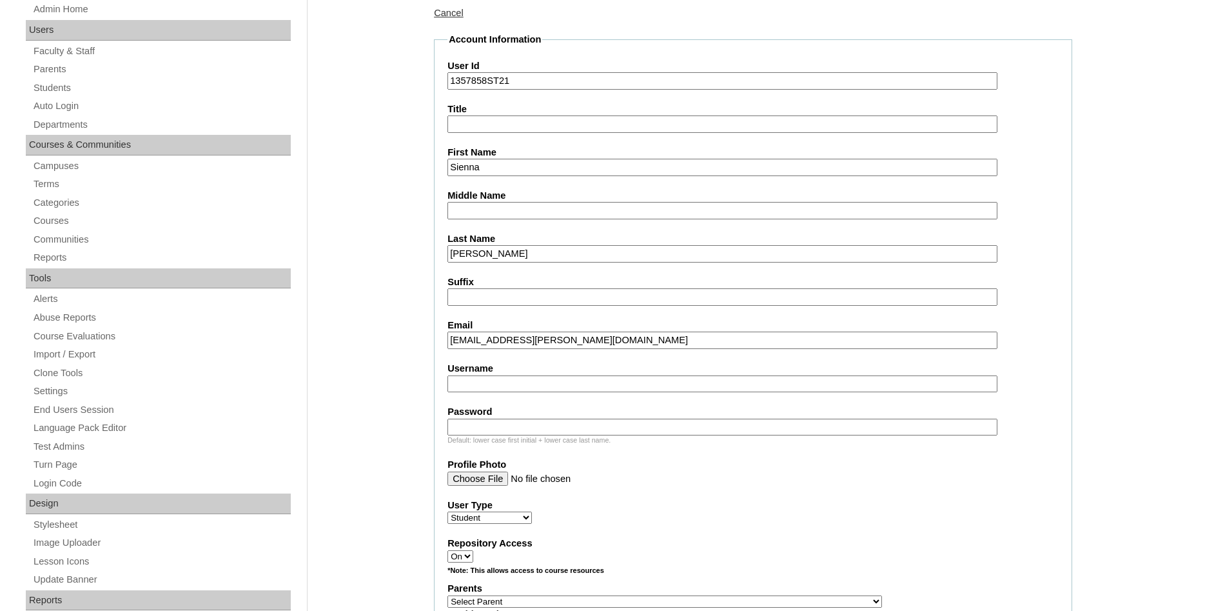
scroll to position [197, 0]
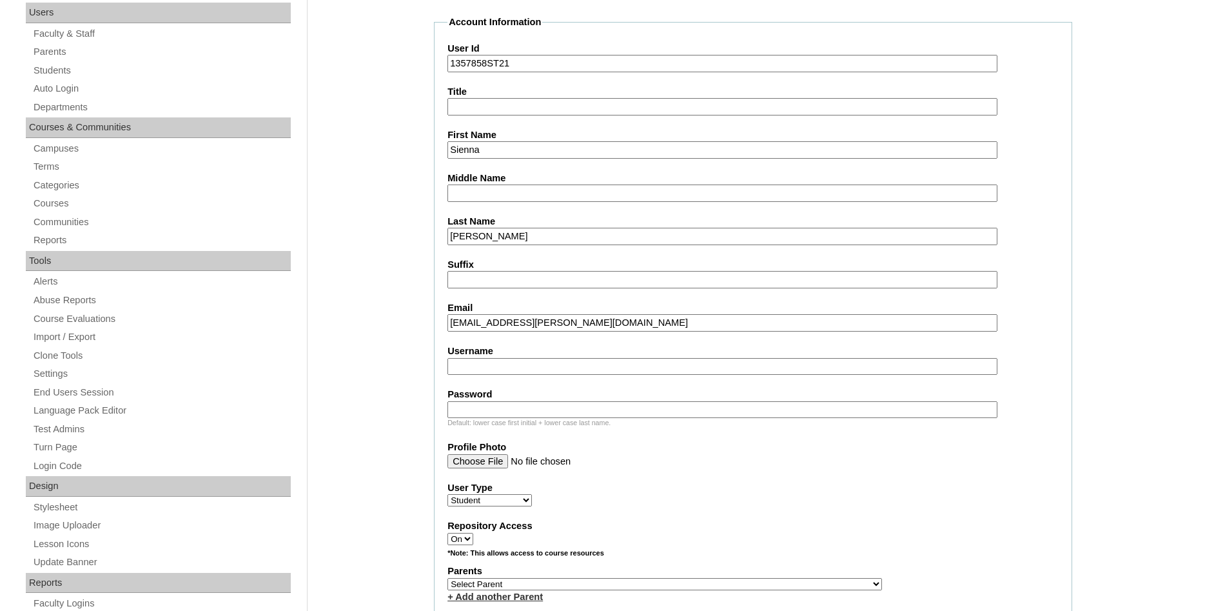
type input "sienna.cathey@gcsaz.org"
click option "Select Parent" at bounding box center [0, 0] width 0 height 0
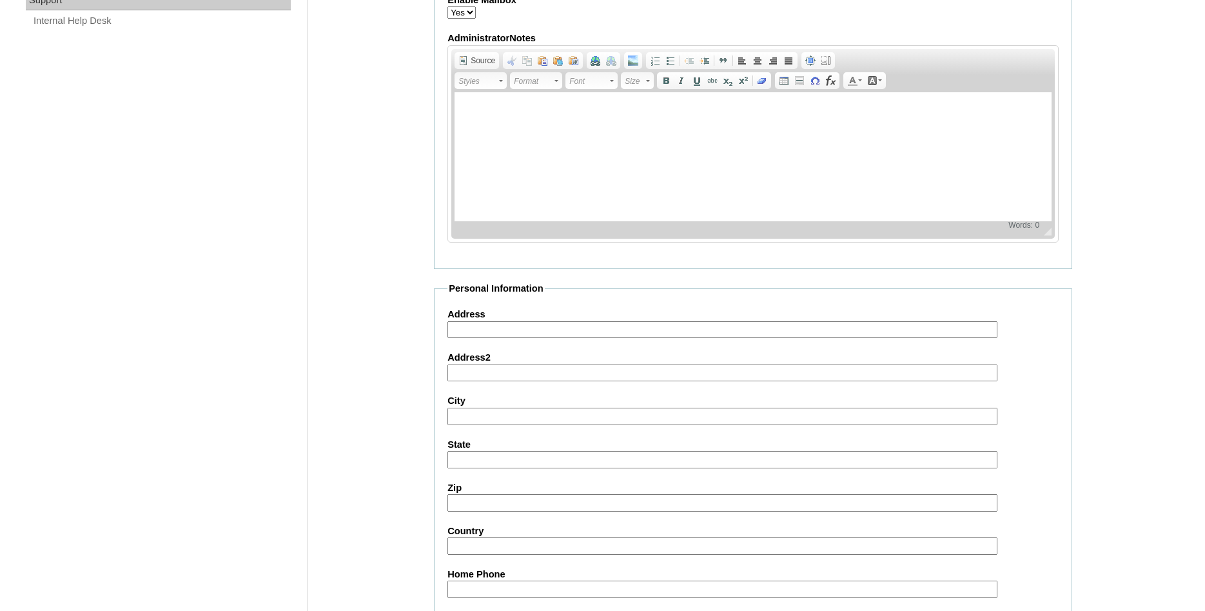
scroll to position [1372, 0]
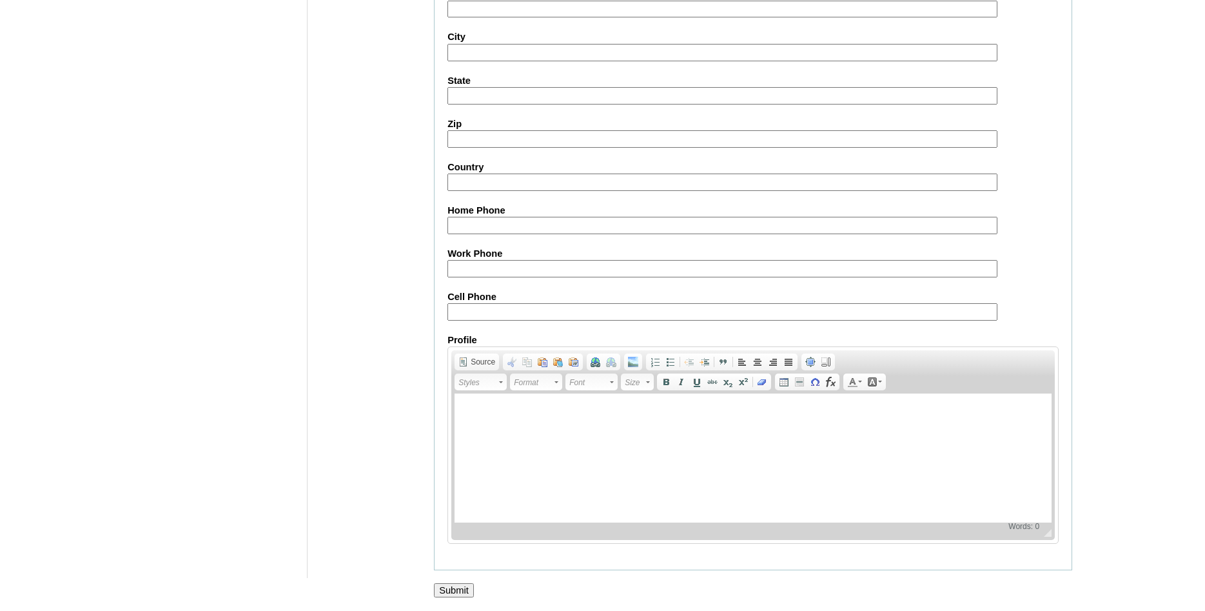
click at [461, 592] on input "Submit" at bounding box center [454, 590] width 40 height 14
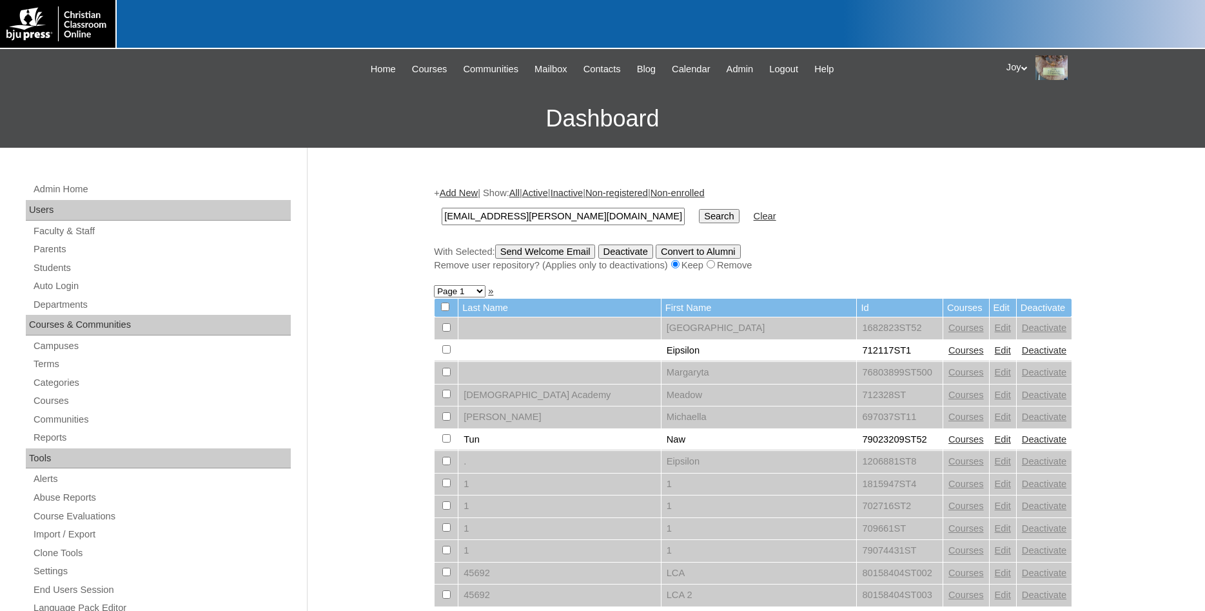
type input "[EMAIL_ADDRESS][PERSON_NAME][DOMAIN_NAME]"
click at [699, 209] on input "Search" at bounding box center [719, 216] width 40 height 14
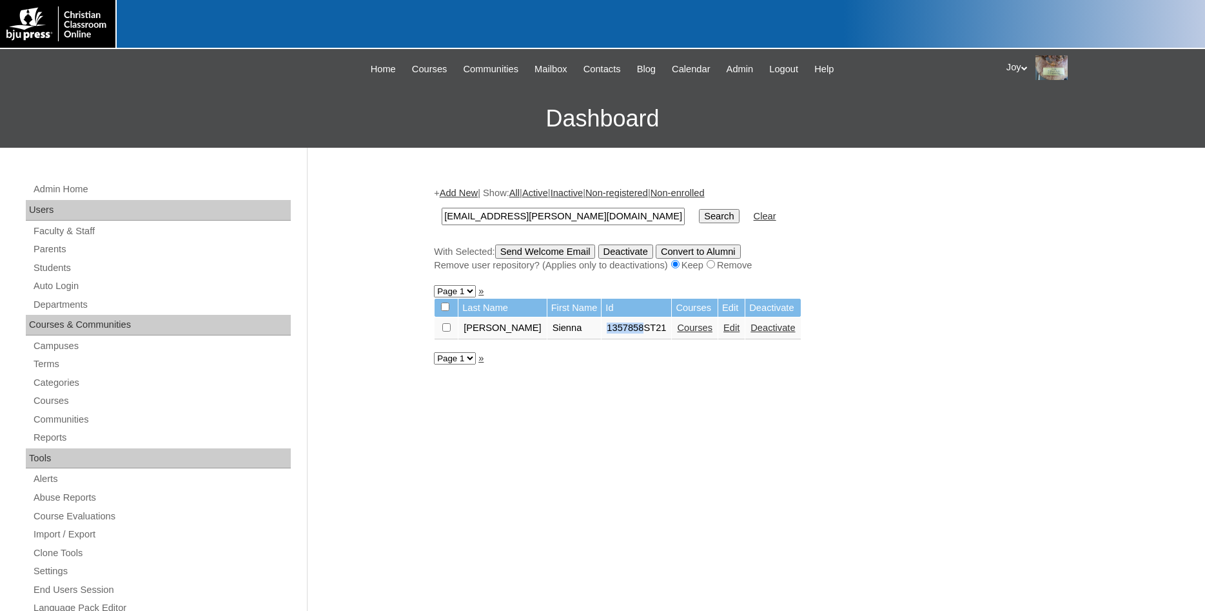
drag, startPoint x: 575, startPoint y: 336, endPoint x: 615, endPoint y: 334, distance: 39.4
click at [615, 334] on td "1357858ST21" at bounding box center [637, 328] width 70 height 22
copy td "1357858"
drag, startPoint x: 586, startPoint y: 220, endPoint x: 428, endPoint y: 192, distance: 161.1
click at [442, 208] on input "sienna.cathey@gcsaz.org" at bounding box center [563, 216] width 243 height 17
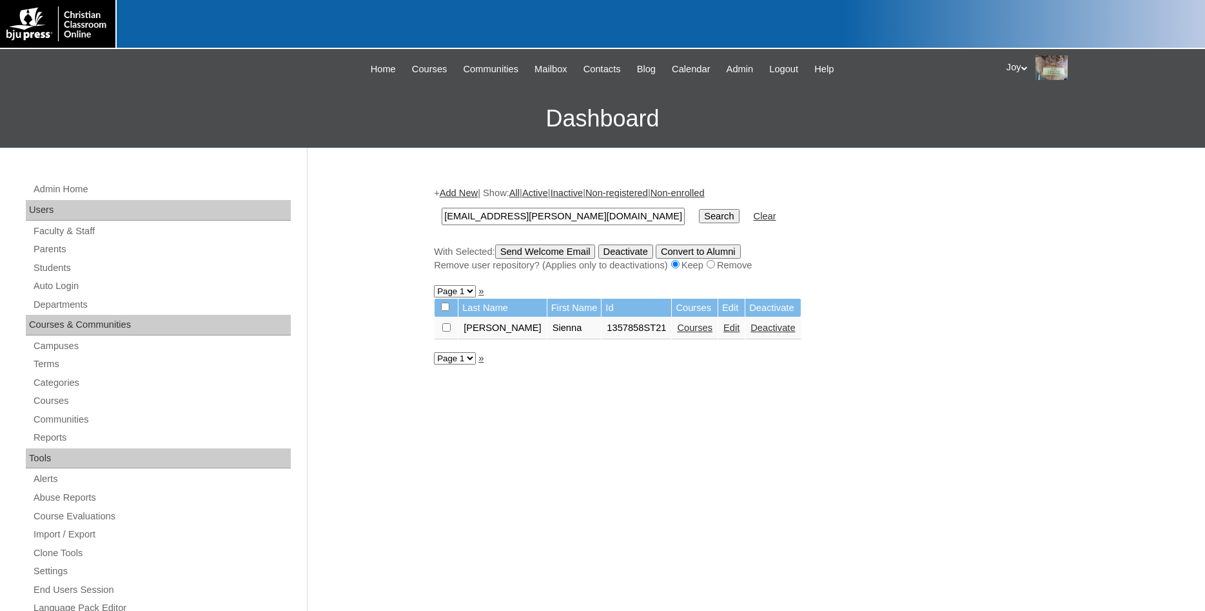
paste input "1357858"
type input "1357858"
click at [709, 212] on input "Search" at bounding box center [719, 216] width 40 height 14
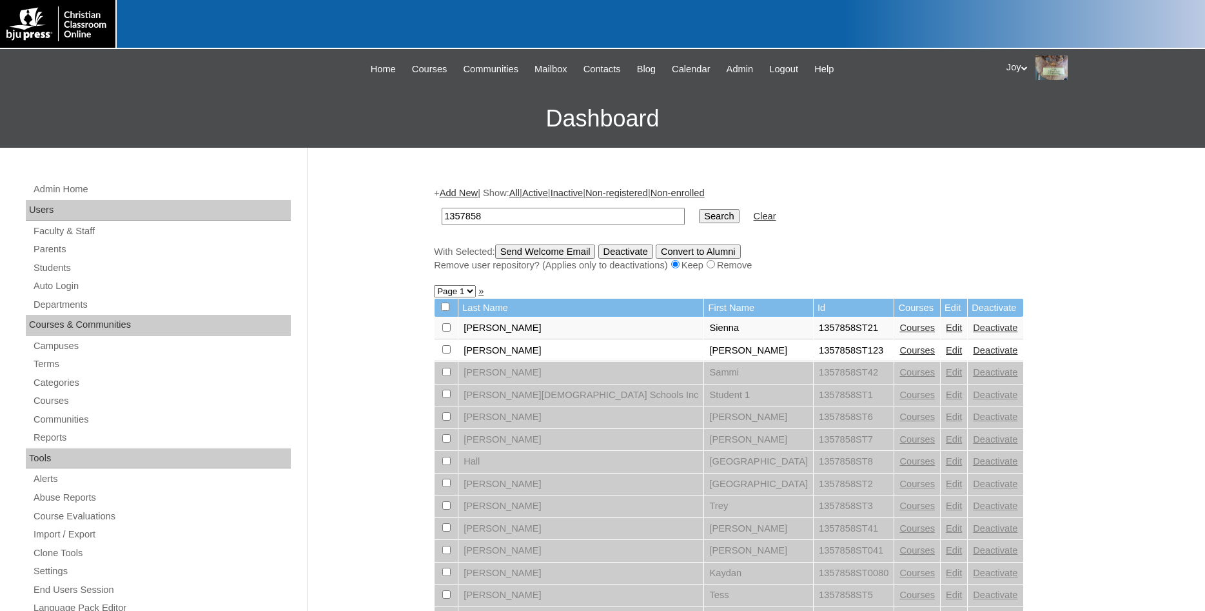
click at [946, 375] on link "Edit" at bounding box center [954, 372] width 16 height 10
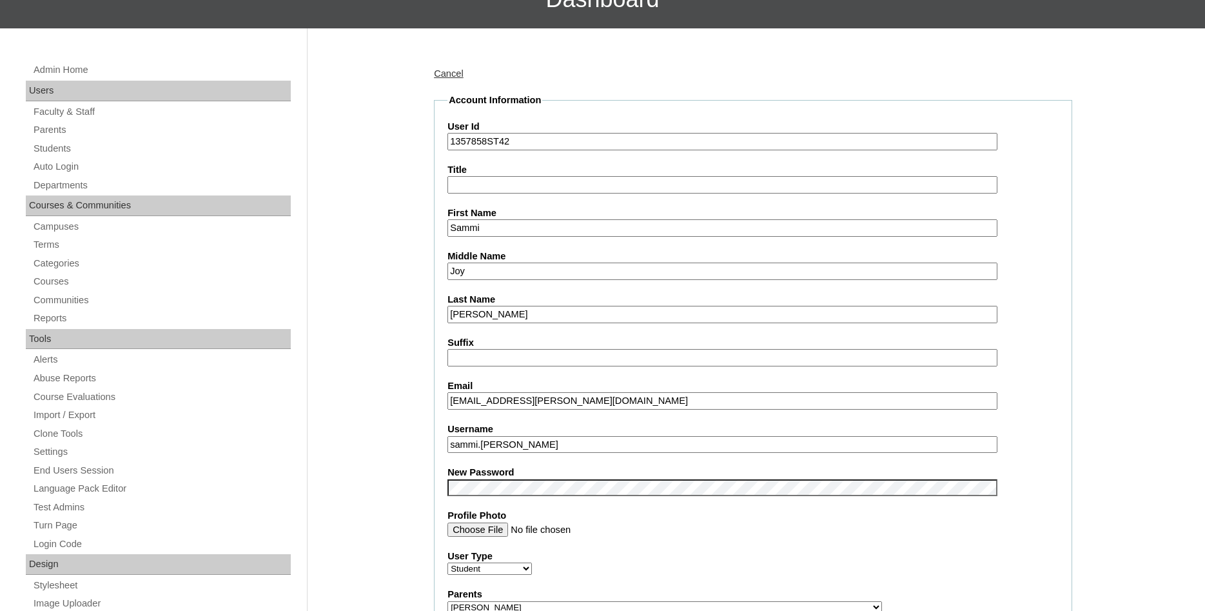
scroll to position [329, 0]
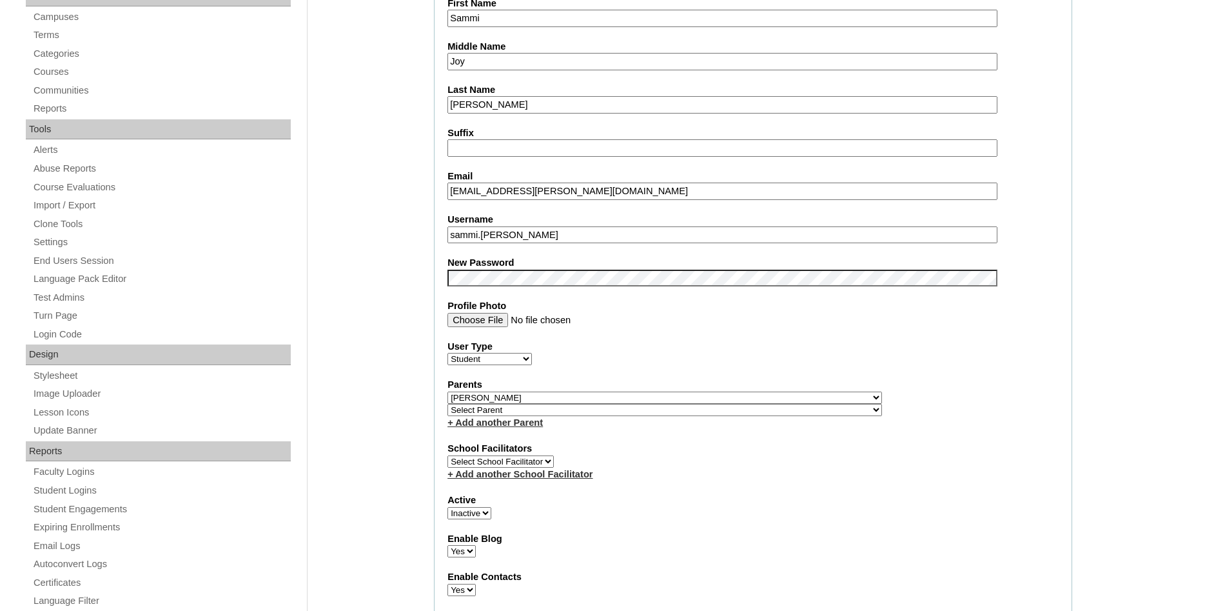
click at [497, 404] on select "Select Parent , Fautanu, Ma 1, 1 23-24 accountMorgan, Jason 6th Street Mennonit…" at bounding box center [665, 397] width 435 height 12
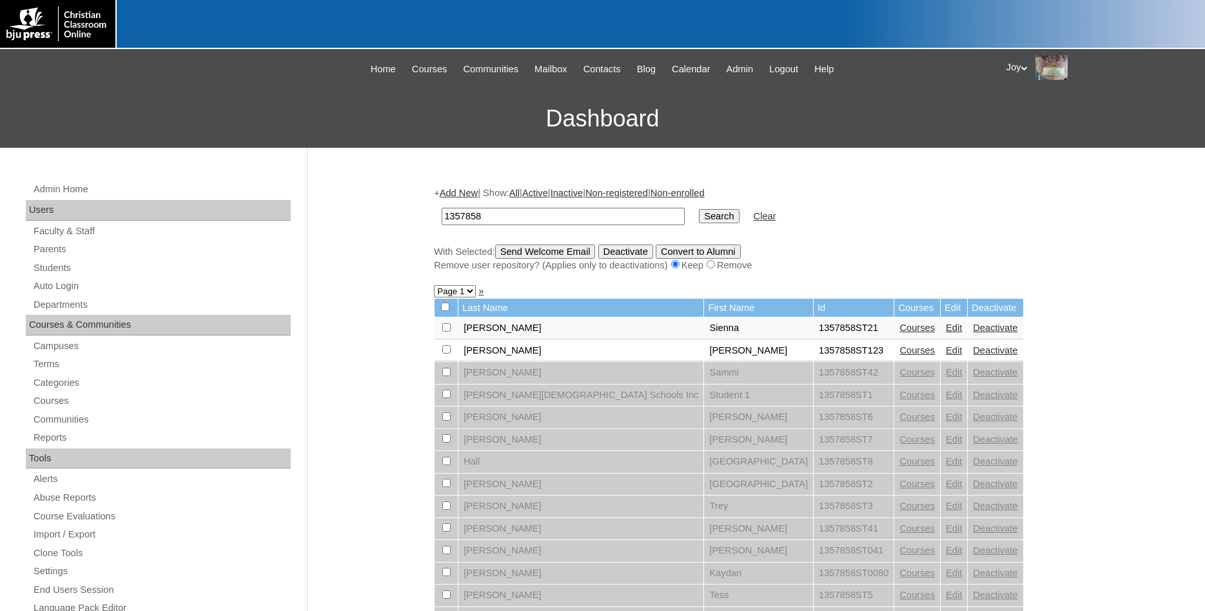
click at [900, 377] on link "Courses" at bounding box center [917, 372] width 35 height 10
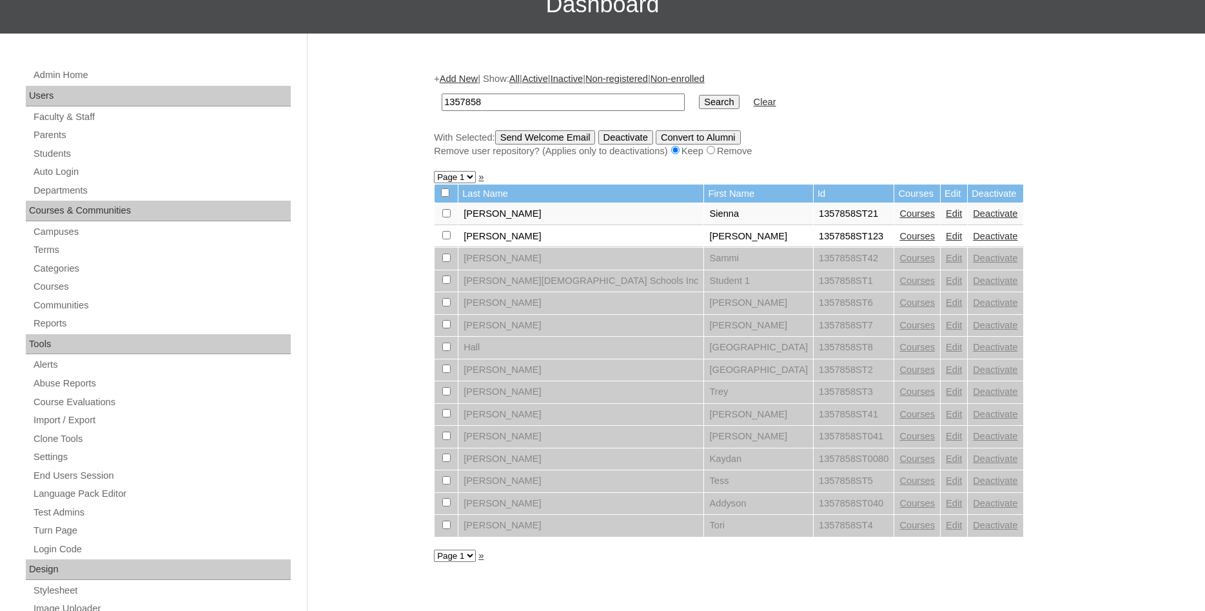
scroll to position [329, 0]
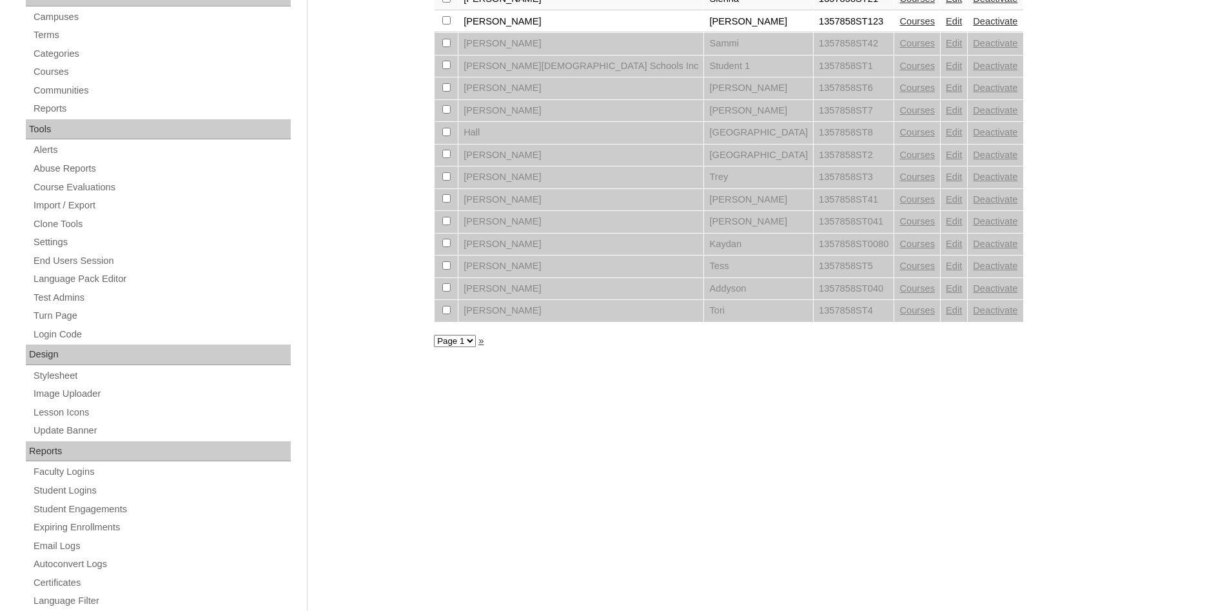
click at [900, 248] on link "Courses" at bounding box center [917, 244] width 35 height 10
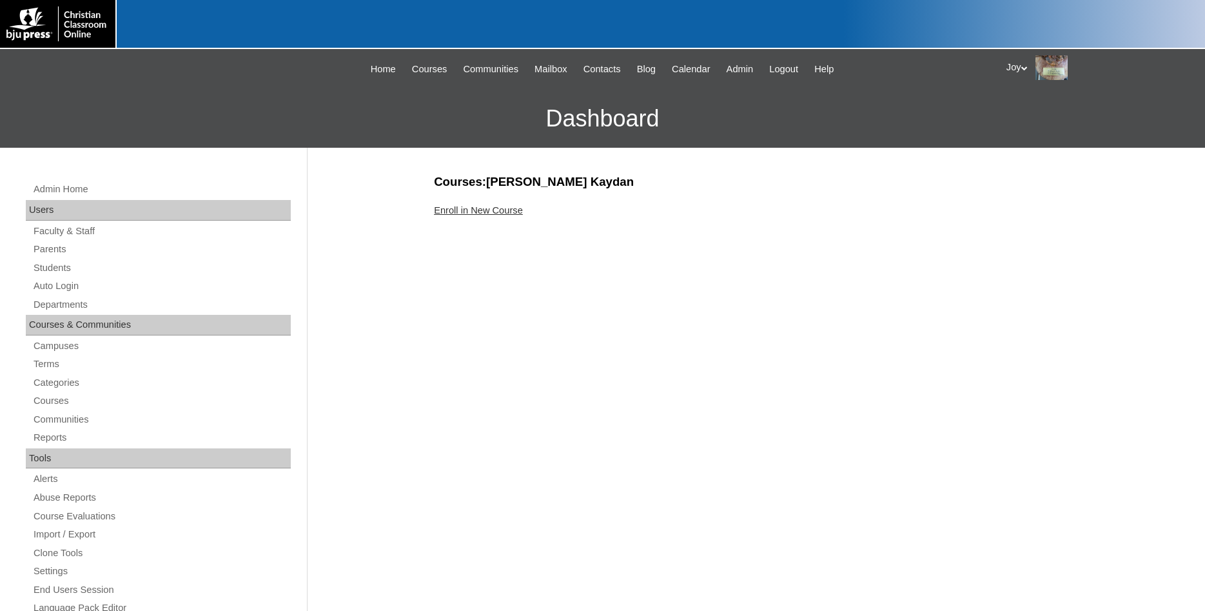
click at [458, 212] on link "Enroll in New Course" at bounding box center [478, 210] width 89 height 10
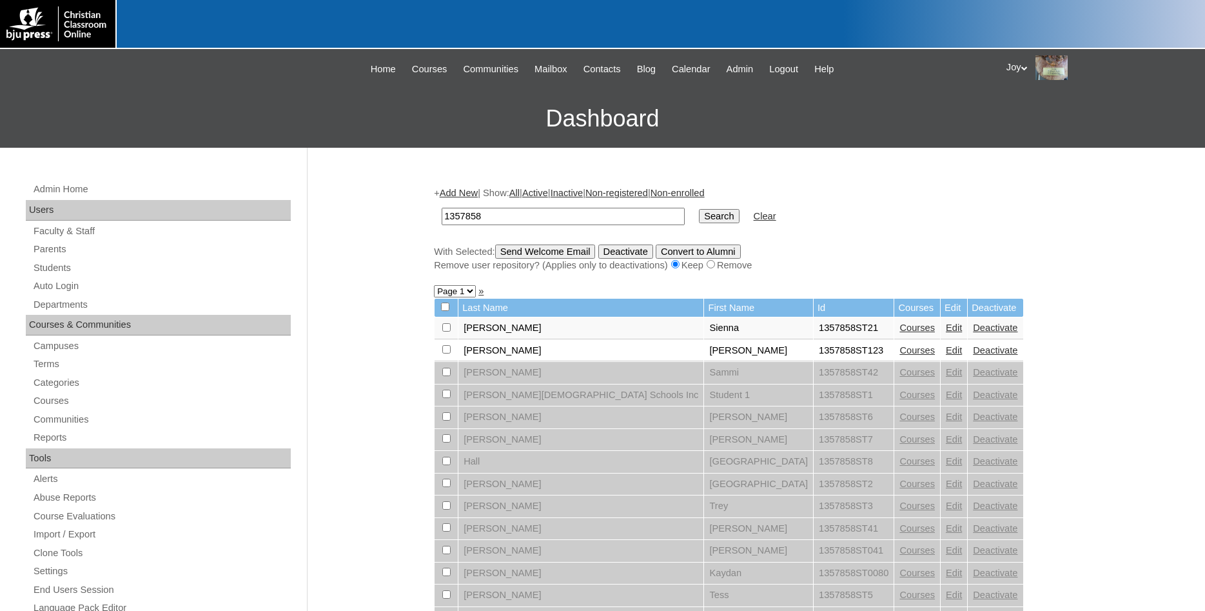
scroll to position [263, 0]
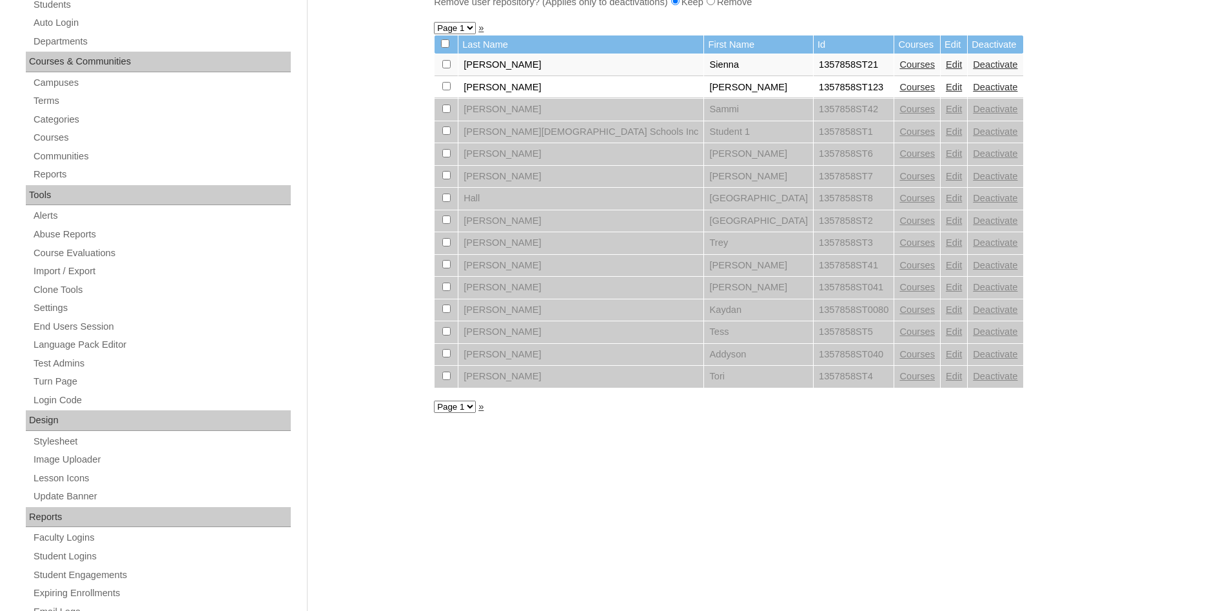
click at [900, 137] on link "Courses" at bounding box center [917, 131] width 35 height 10
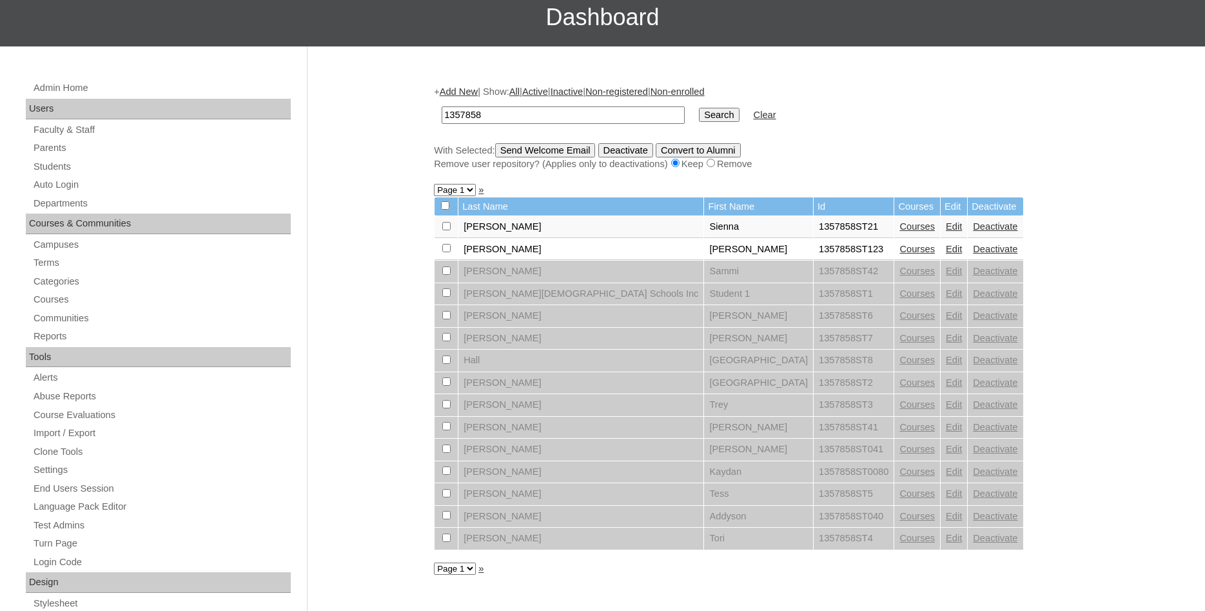
scroll to position [132, 0]
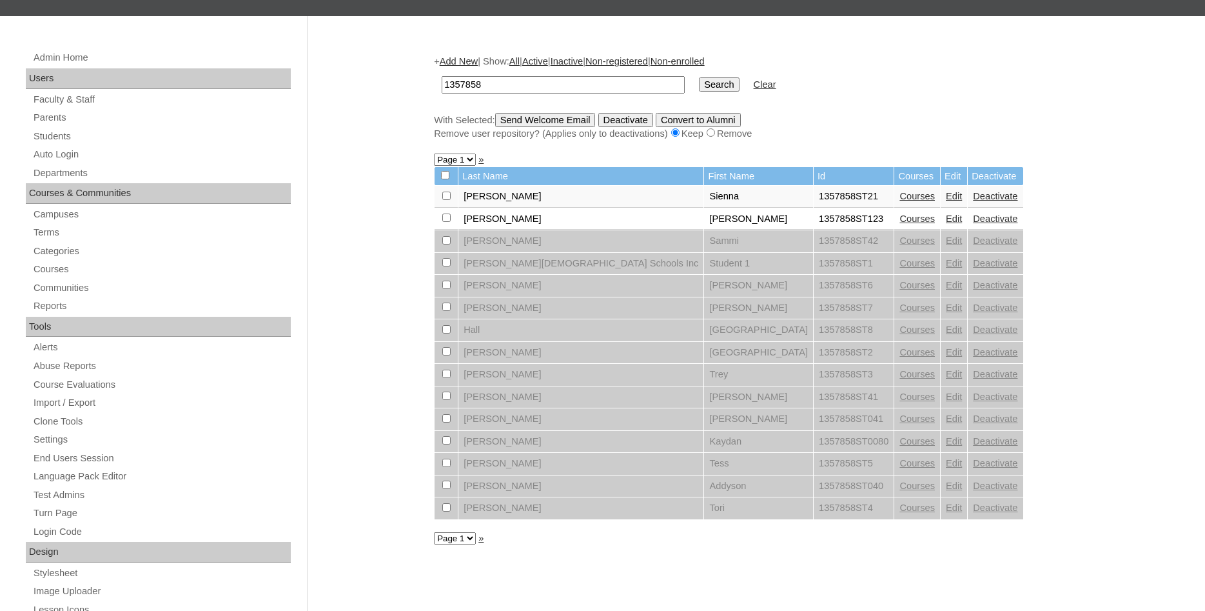
click at [900, 402] on link "Courses" at bounding box center [917, 396] width 35 height 10
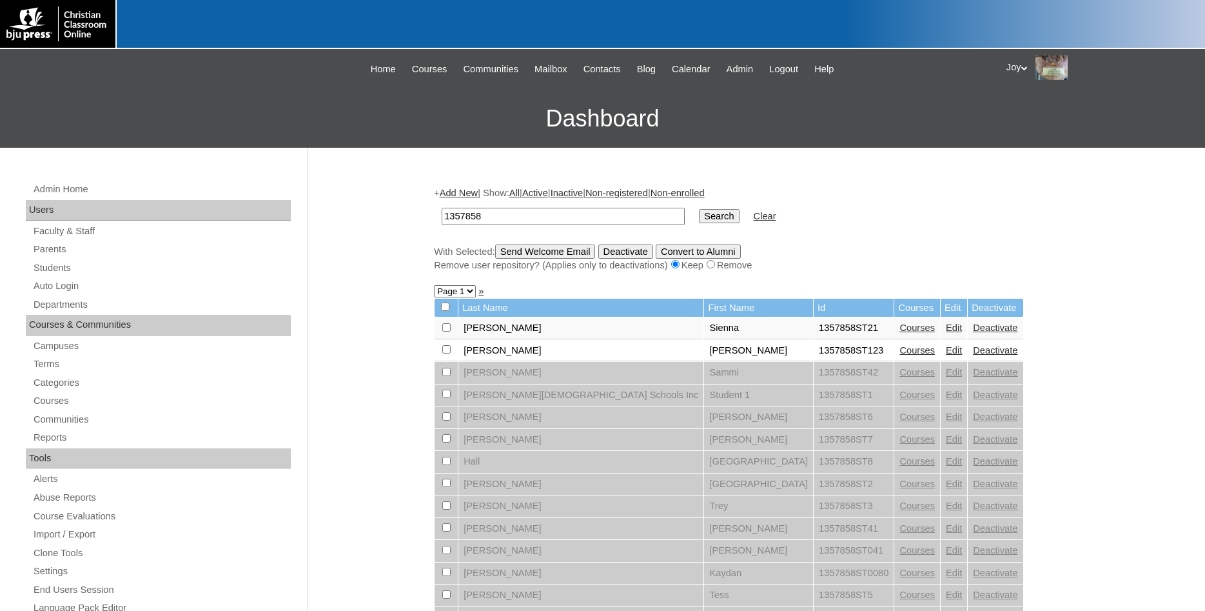
scroll to position [132, 0]
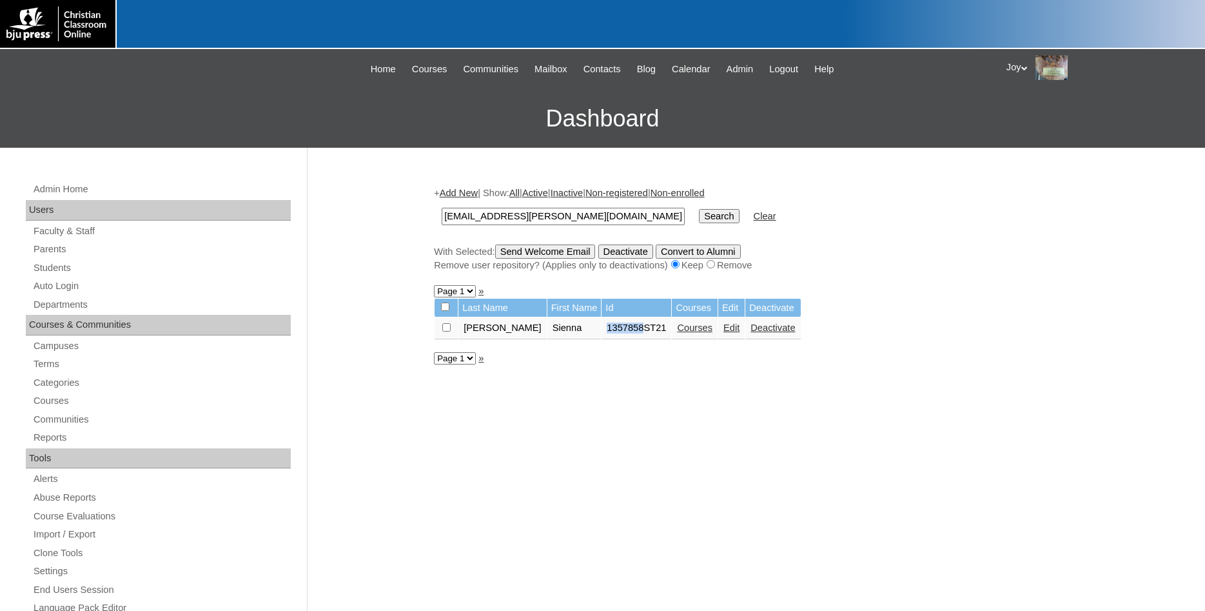
drag, startPoint x: 575, startPoint y: 335, endPoint x: 613, endPoint y: 336, distance: 38.7
click at [615, 338] on td "1357858ST21" at bounding box center [637, 328] width 70 height 22
copy td "1357858"
click at [478, 190] on link "Add New" at bounding box center [459, 193] width 38 height 10
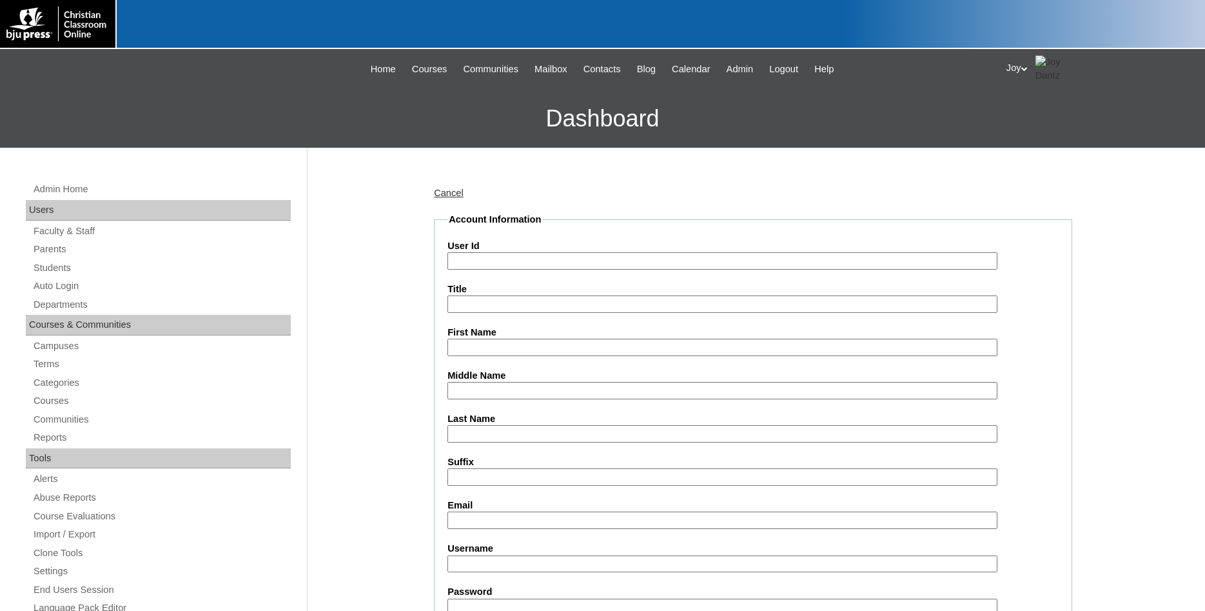
paste input "1357858"
type input "1357858ST22"
click at [724, 342] on input "First Name" at bounding box center [723, 347] width 550 height 17
type input "Isaiah"
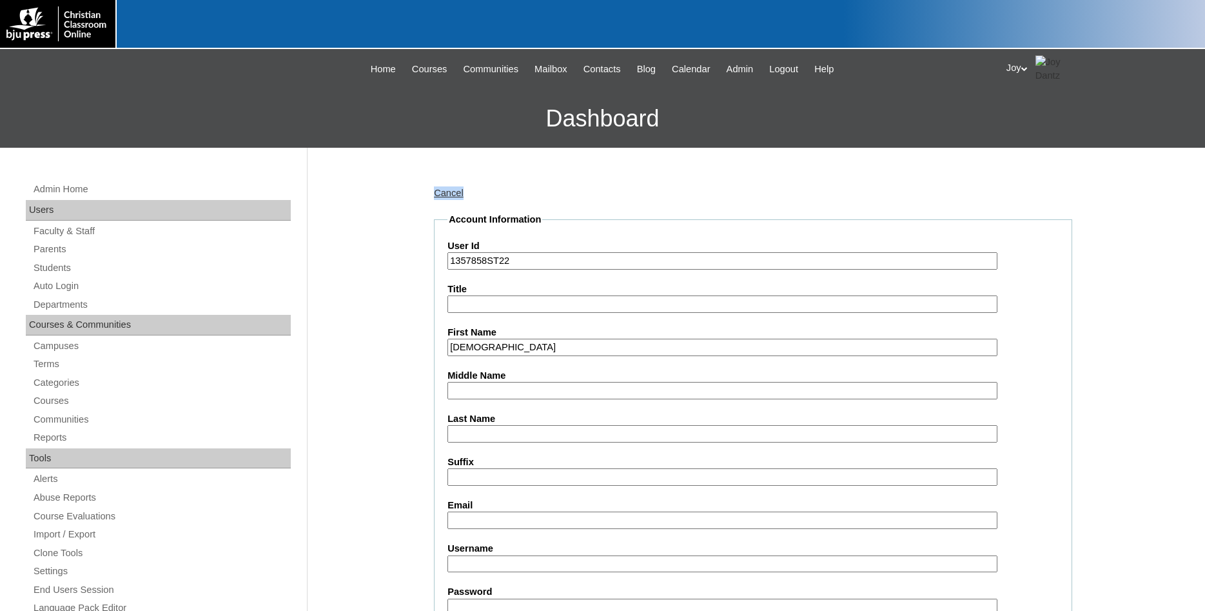
click at [450, 188] on div "Cancel" at bounding box center [753, 193] width 639 height 14
click at [455, 197] on link "Cancel" at bounding box center [449, 193] width 30 height 10
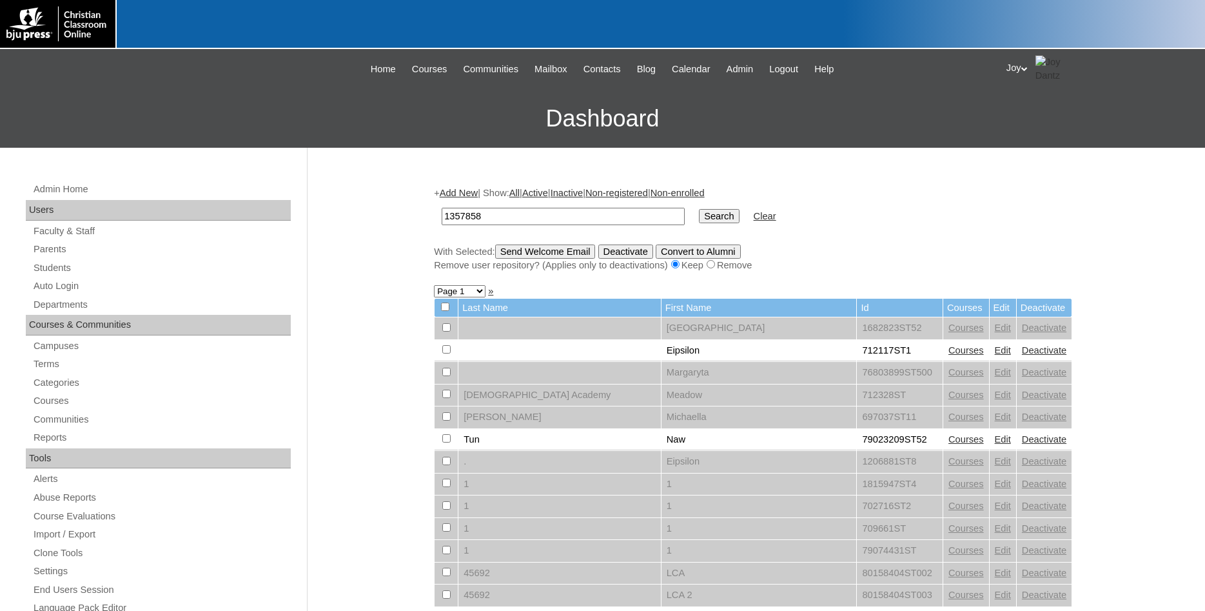
type input "1357858"
click at [709, 223] on input "Search" at bounding box center [719, 216] width 40 height 14
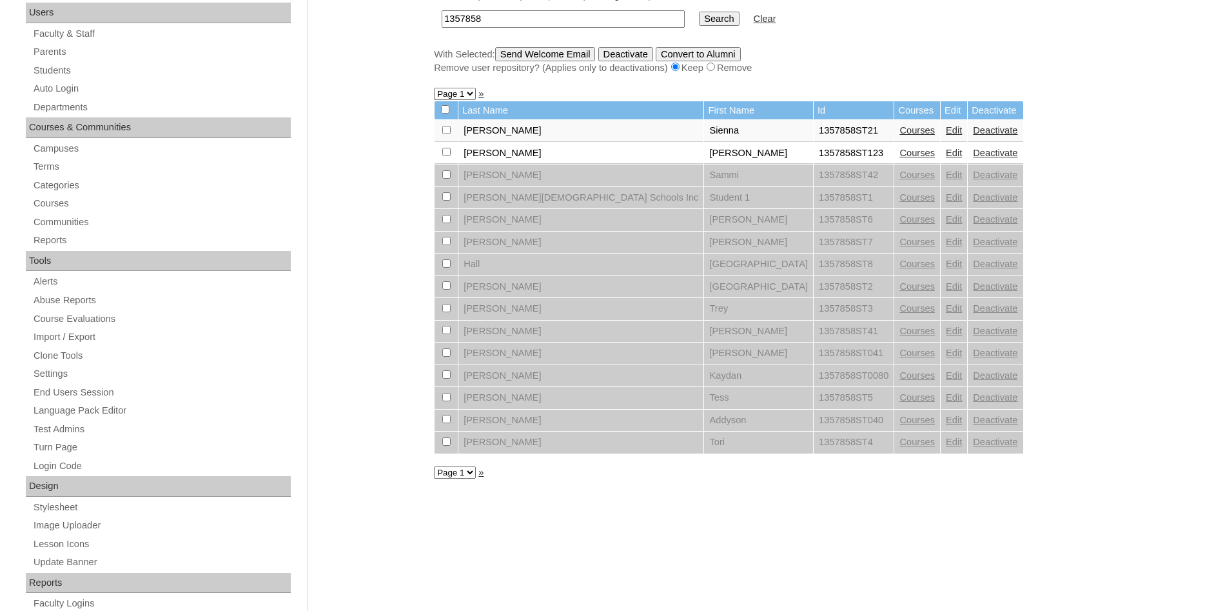
scroll to position [132, 0]
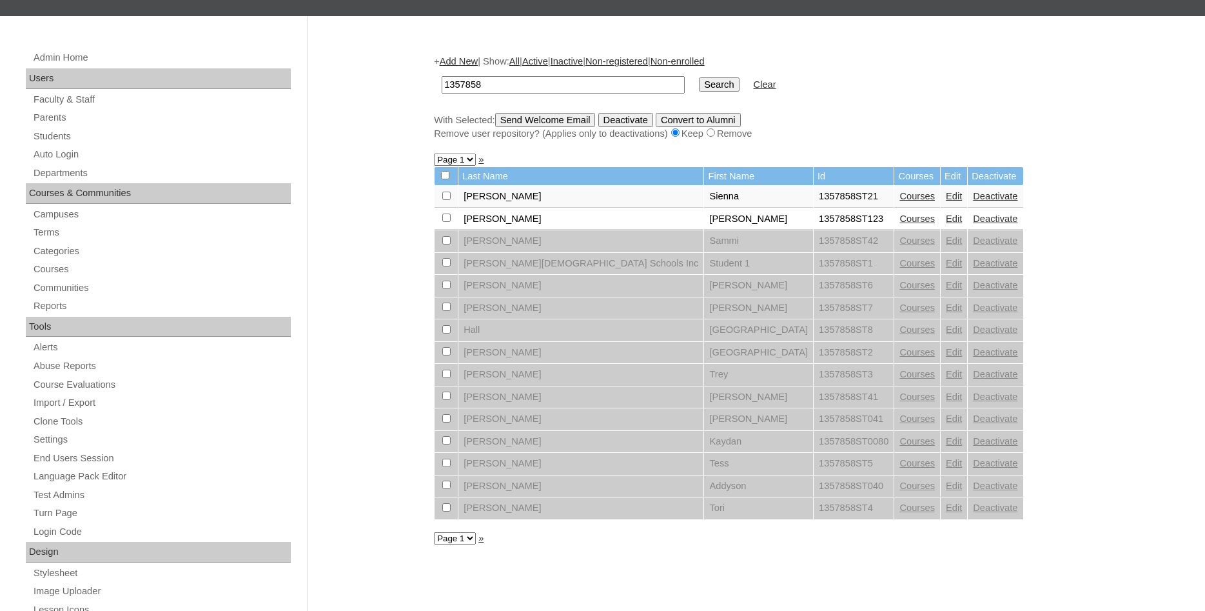
click at [900, 201] on link "Courses" at bounding box center [917, 196] width 35 height 10
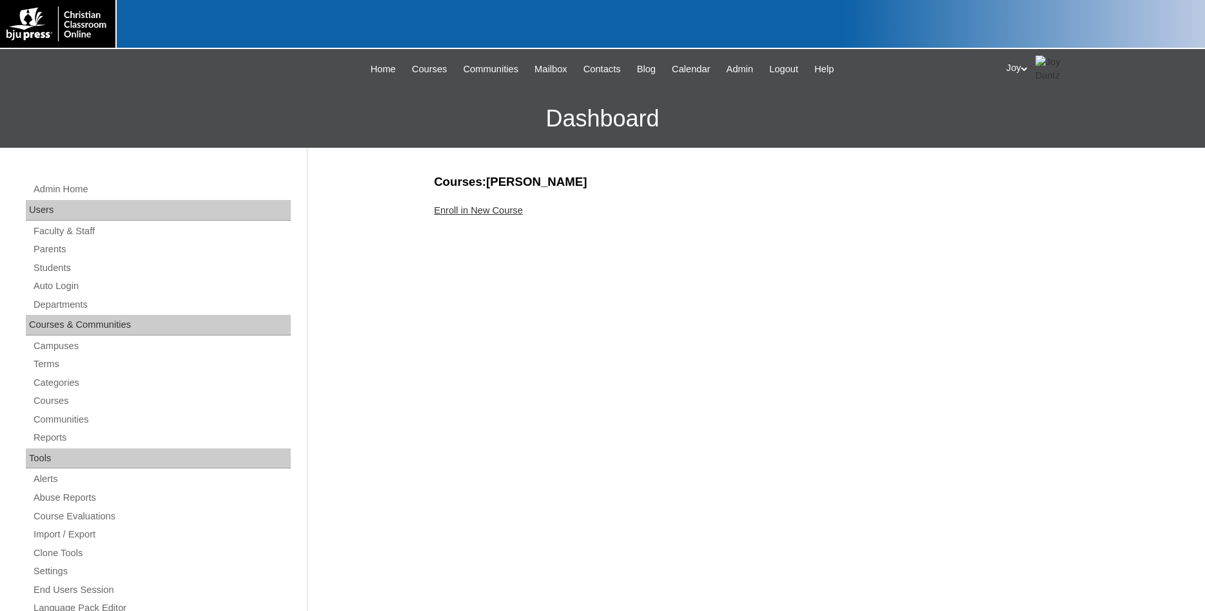
click at [438, 210] on link "Enroll in New Course" at bounding box center [478, 210] width 89 height 10
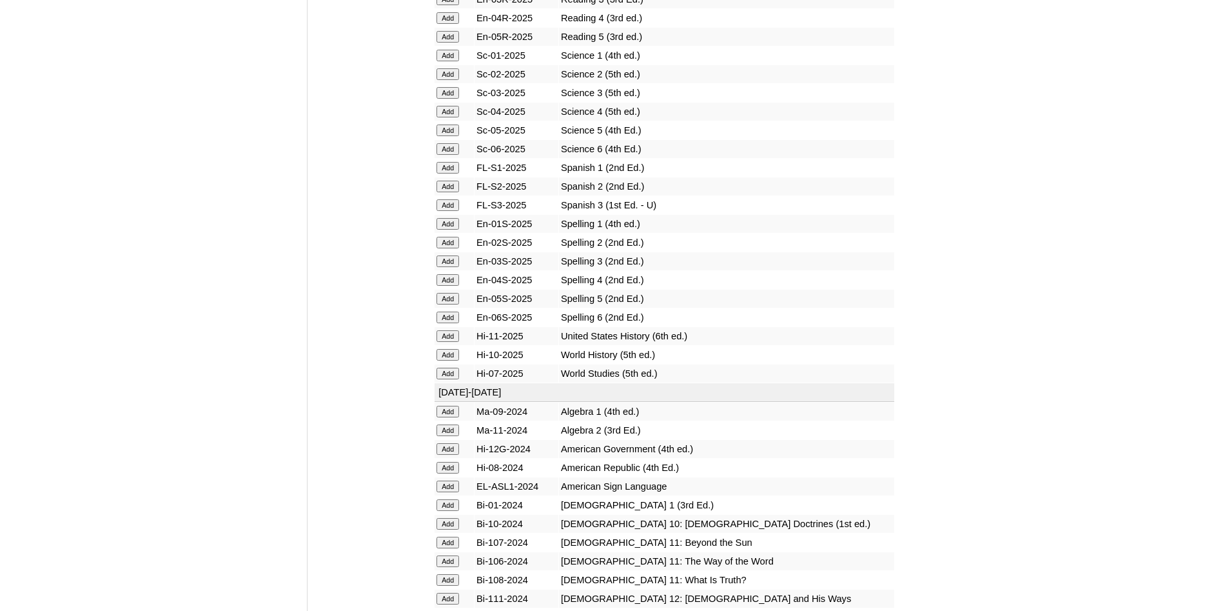
scroll to position [1645, 0]
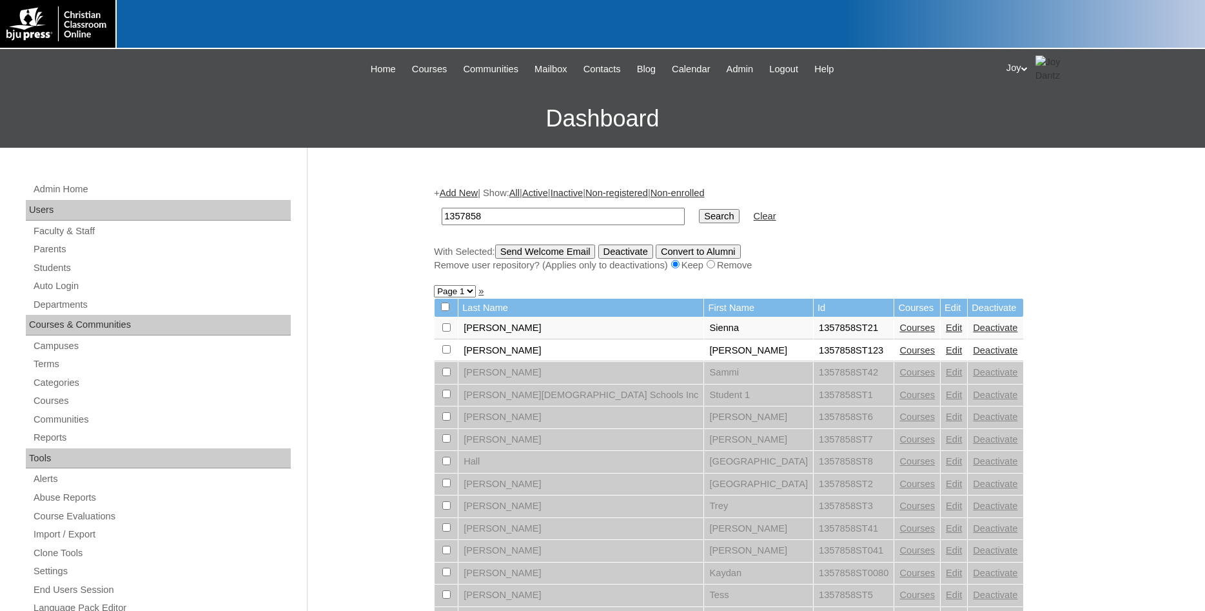
scroll to position [132, 0]
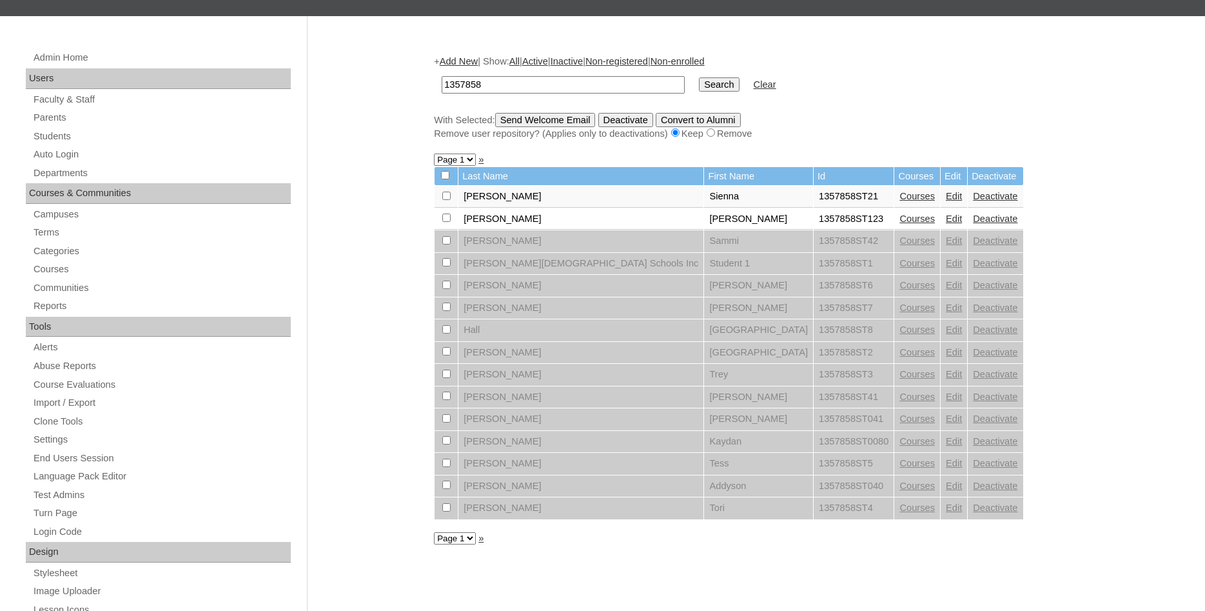
click at [466, 57] on div "+ Add New | Show: All | Active | Inactive | Non-registered | Non-enrolled 13578…" at bounding box center [753, 97] width 639 height 85
click at [464, 61] on link "Add New" at bounding box center [459, 61] width 38 height 10
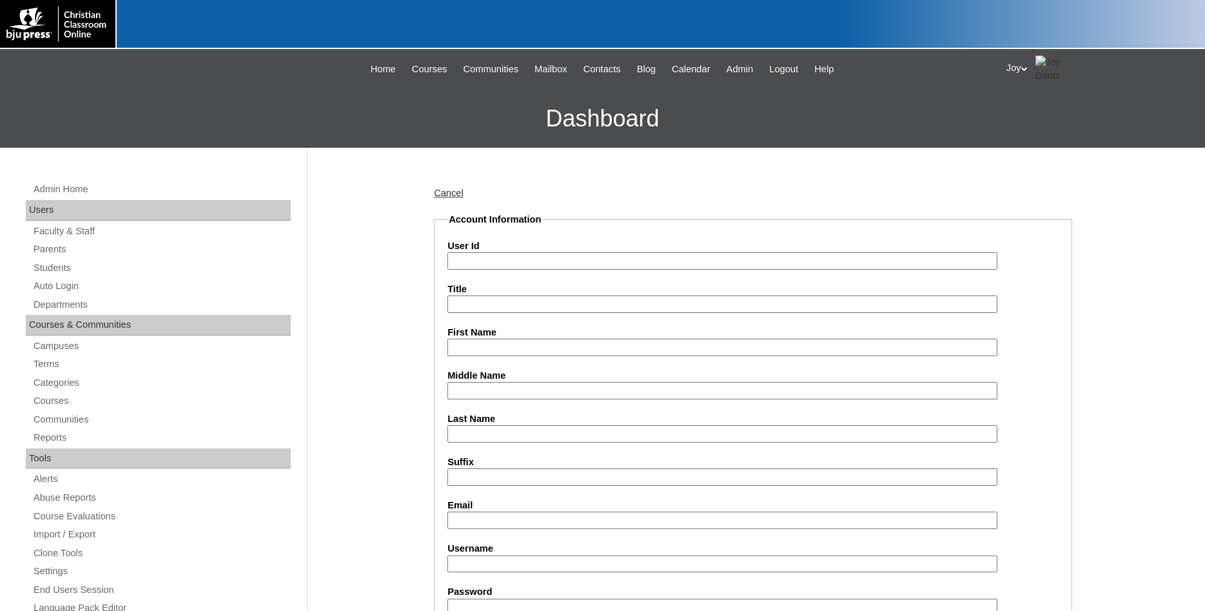
paste input "1357858"
type input "1357858ST22"
click at [540, 341] on div "First Name" at bounding box center [753, 341] width 611 height 30
click at [555, 345] on input "First Name" at bounding box center [723, 347] width 550 height 17
type input "Isaiah"
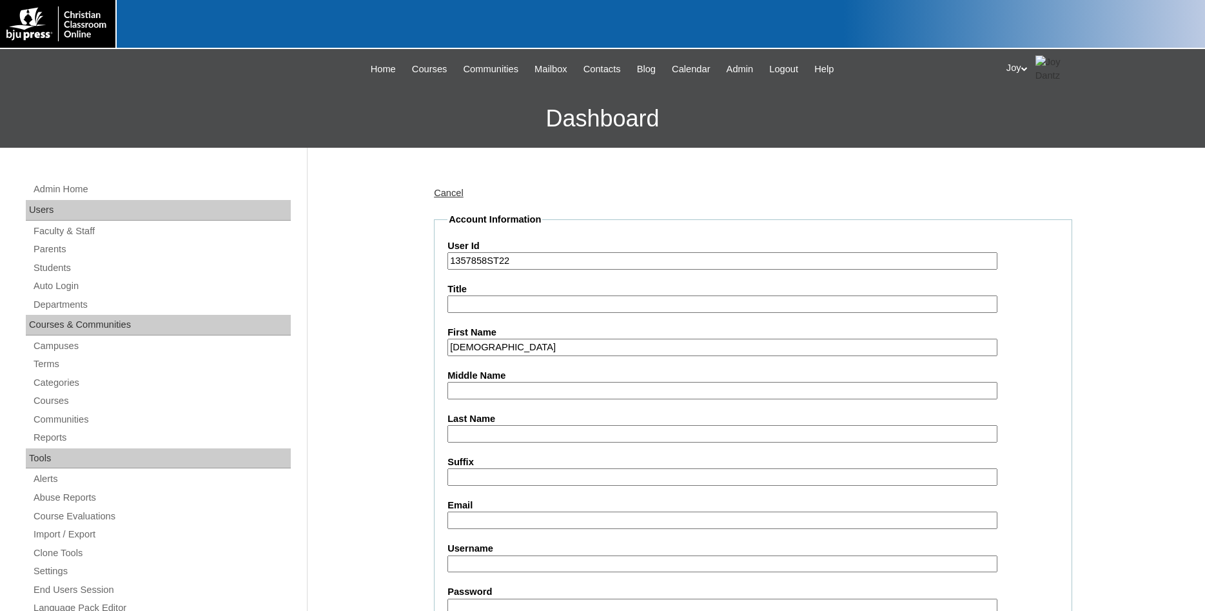
click at [533, 433] on input "Last Name" at bounding box center [723, 433] width 550 height 17
type input "Forbes"
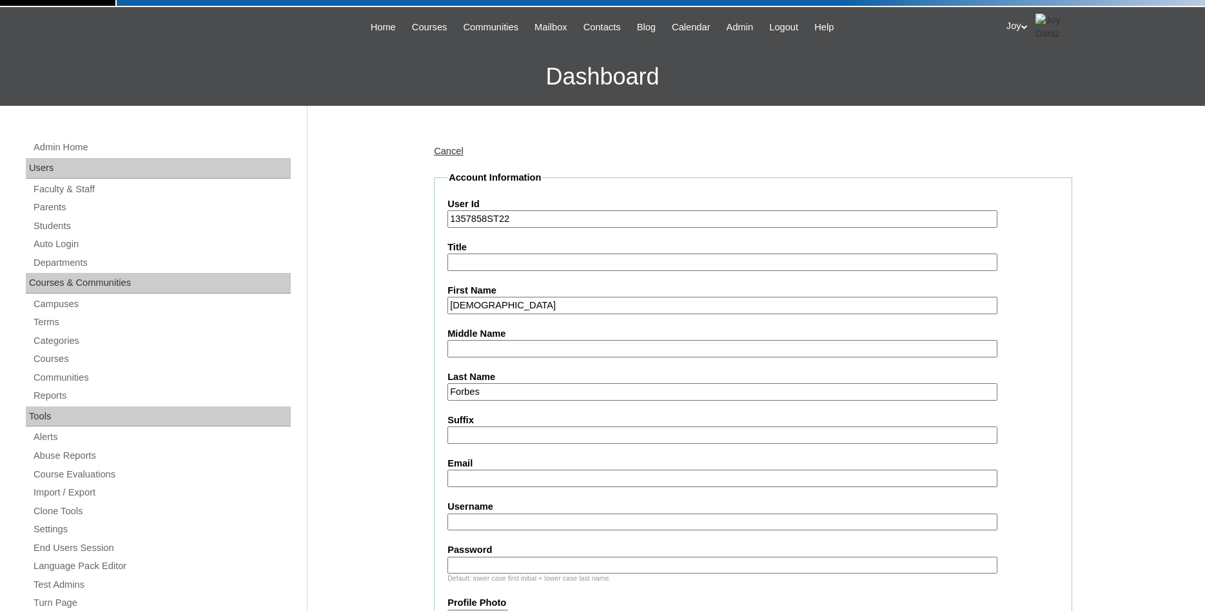
scroll to position [66, 0]
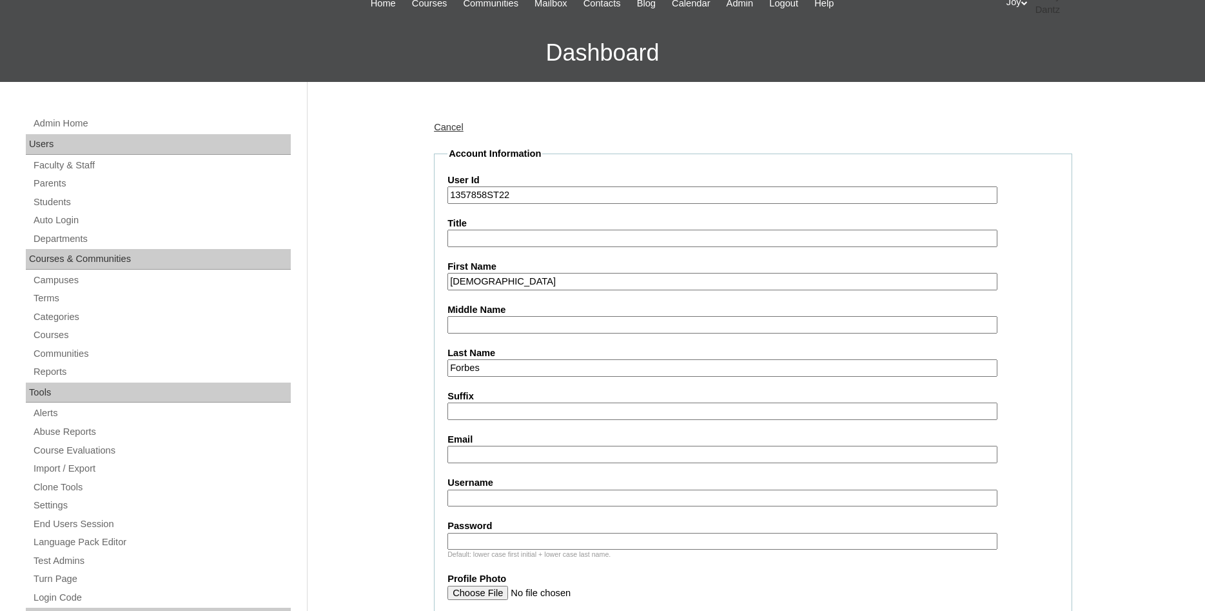
click at [477, 454] on input "Email" at bounding box center [723, 454] width 550 height 17
drag, startPoint x: 515, startPoint y: 455, endPoint x: 436, endPoint y: 452, distance: 78.7
click at [448, 452] on input "sienna.cathey@gcsaz.org" at bounding box center [723, 454] width 550 height 17
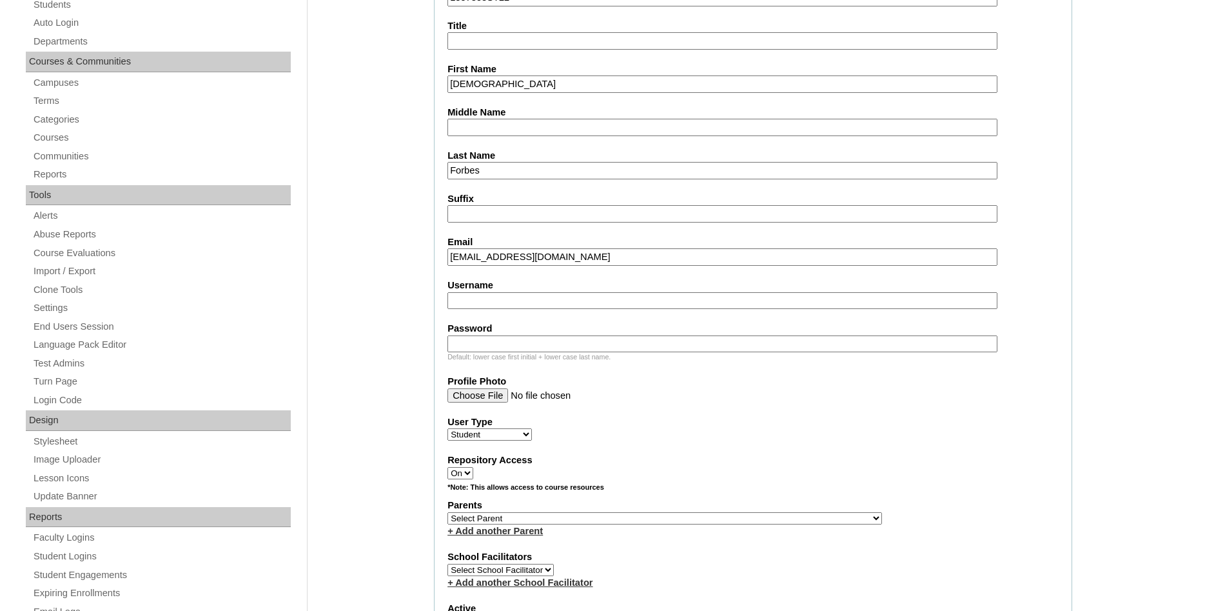
type input "[EMAIL_ADDRESS][DOMAIN_NAME]"
click at [814, 530] on div "Parents Select Parent , Fautanu, Ma 1, 1 23-24 accountMorgan, Jason 6th Street …" at bounding box center [753, 518] width 611 height 39
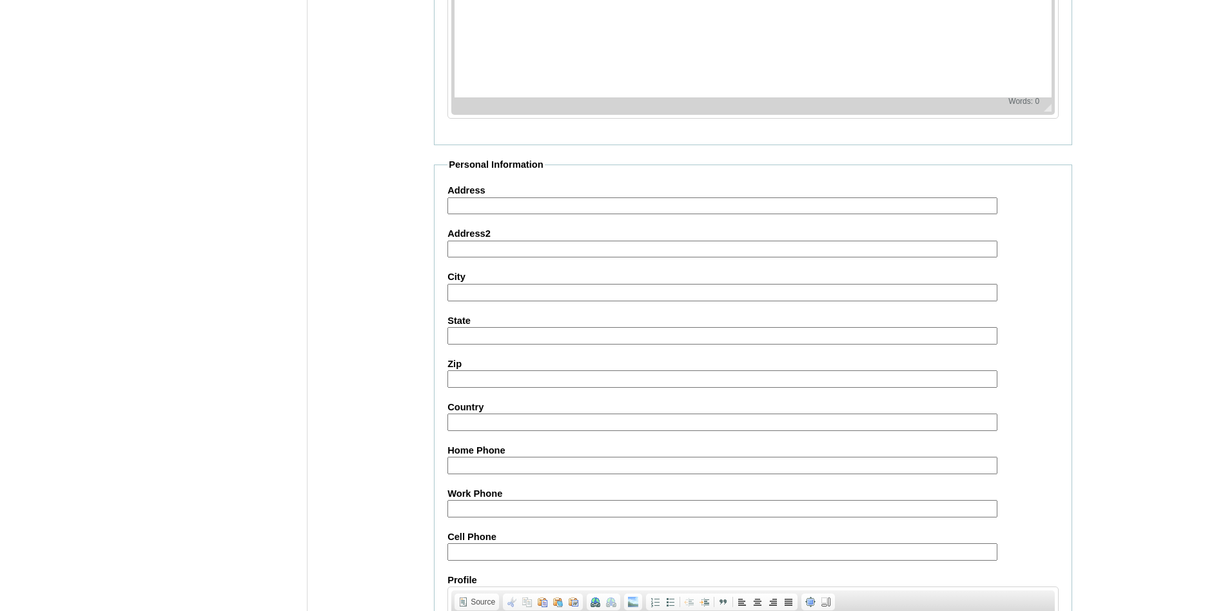
scroll to position [1372, 0]
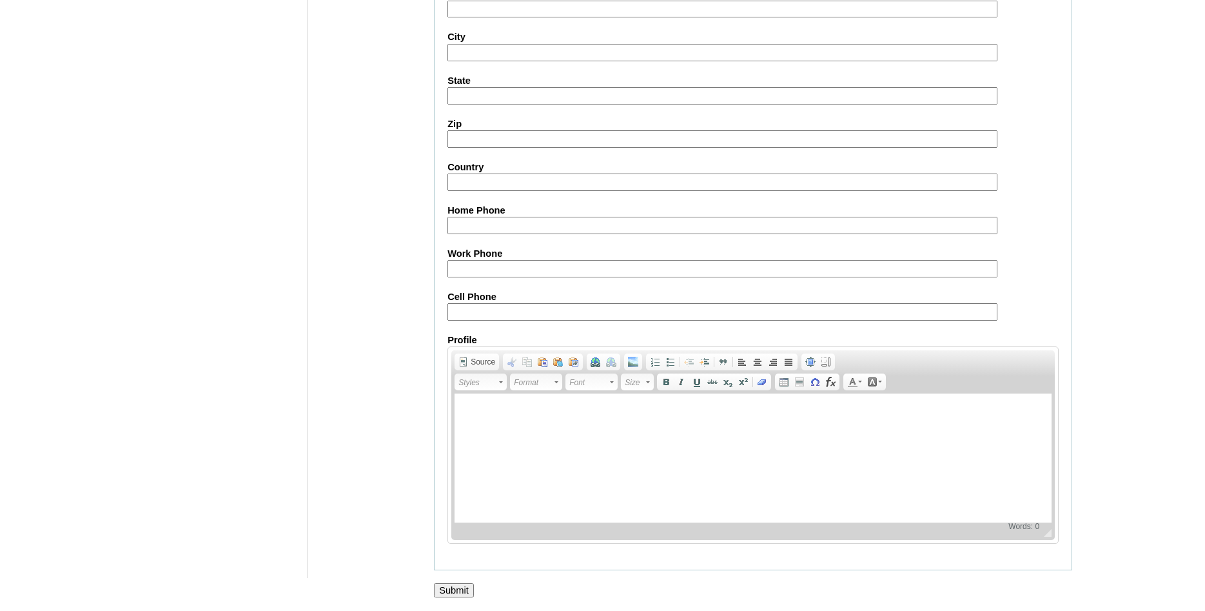
click at [444, 588] on input "Submit" at bounding box center [454, 590] width 40 height 14
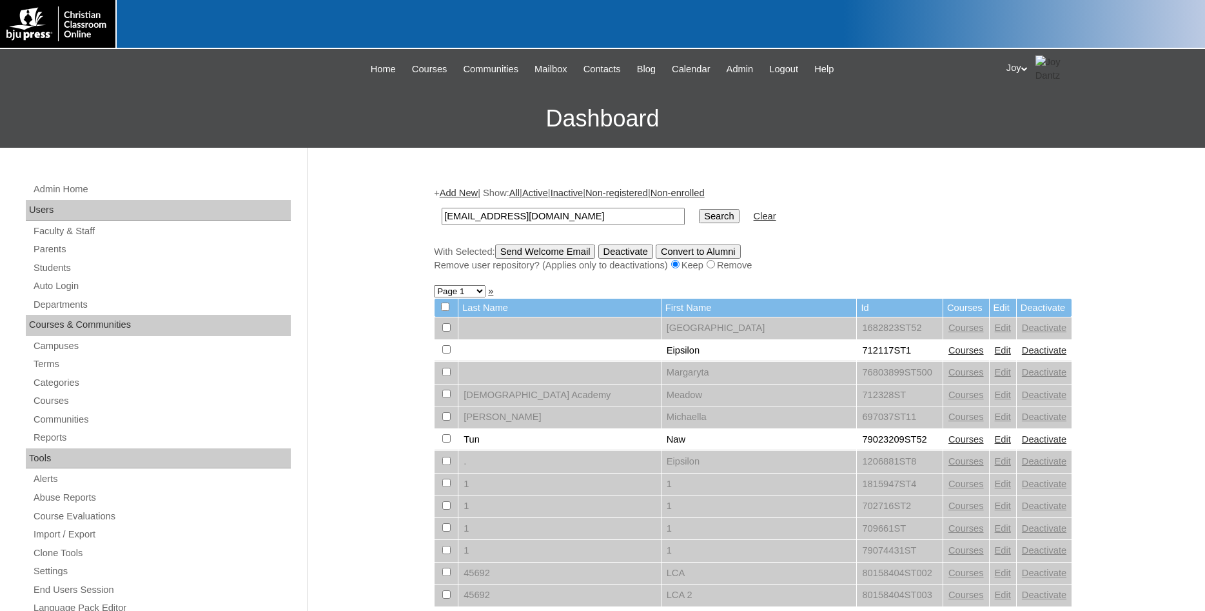
type input "[EMAIL_ADDRESS][DOMAIN_NAME]"
click at [699, 221] on input "Search" at bounding box center [719, 216] width 40 height 14
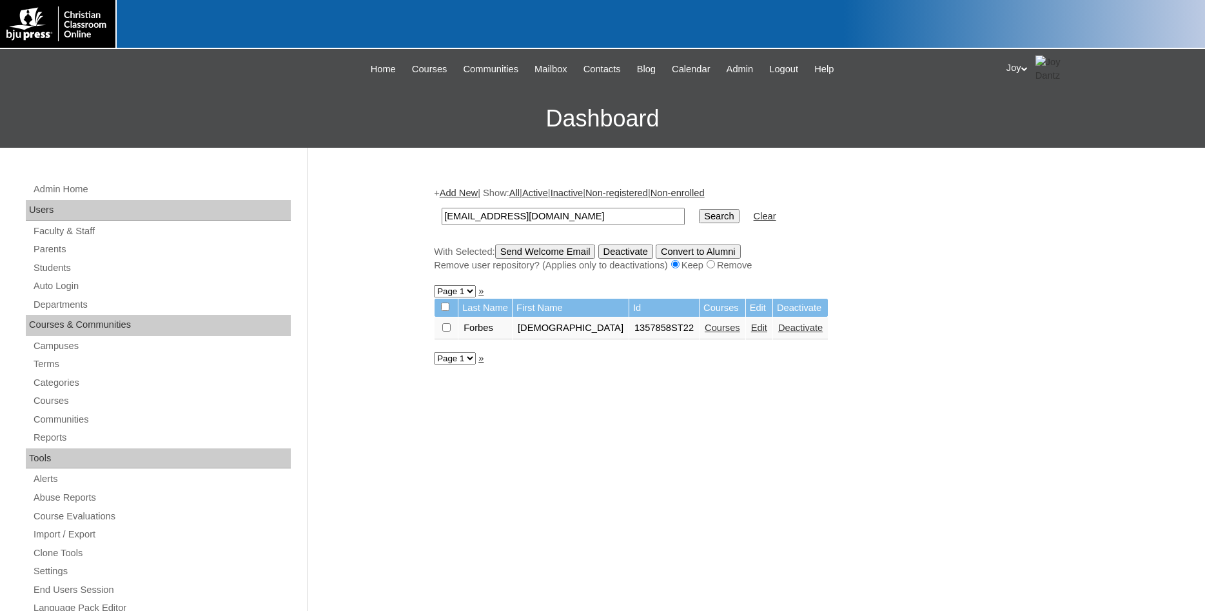
click at [448, 332] on input "checkbox" at bounding box center [446, 327] width 8 height 8
checkbox input "true"
click at [705, 333] on link "Courses" at bounding box center [722, 327] width 35 height 10
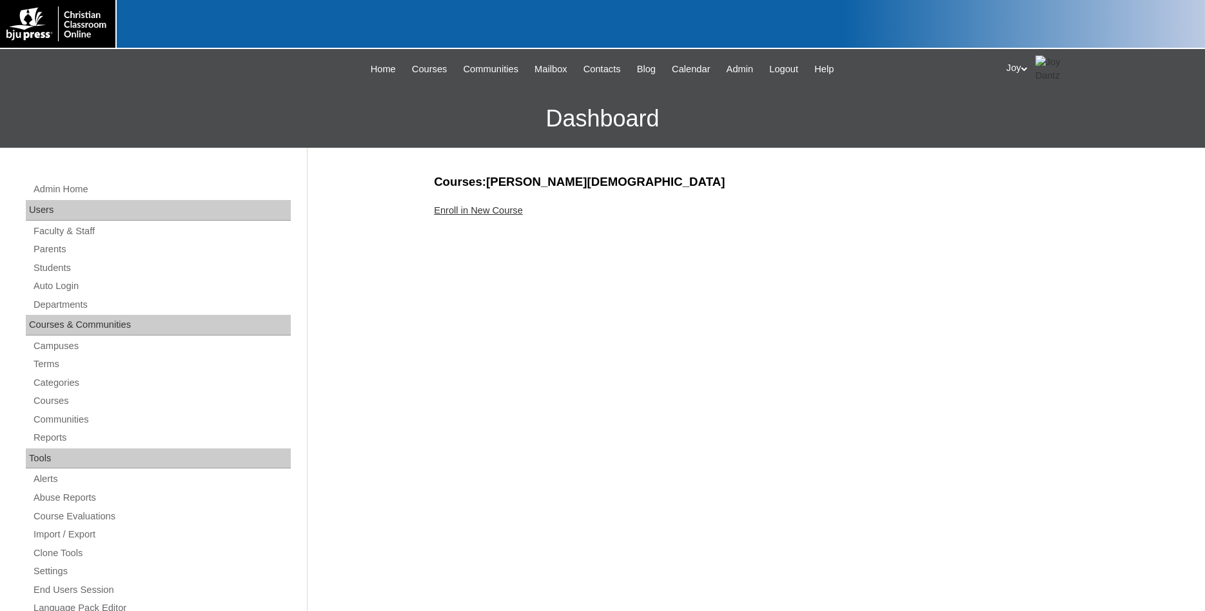
click at [438, 214] on link "Enroll in New Course" at bounding box center [478, 210] width 89 height 10
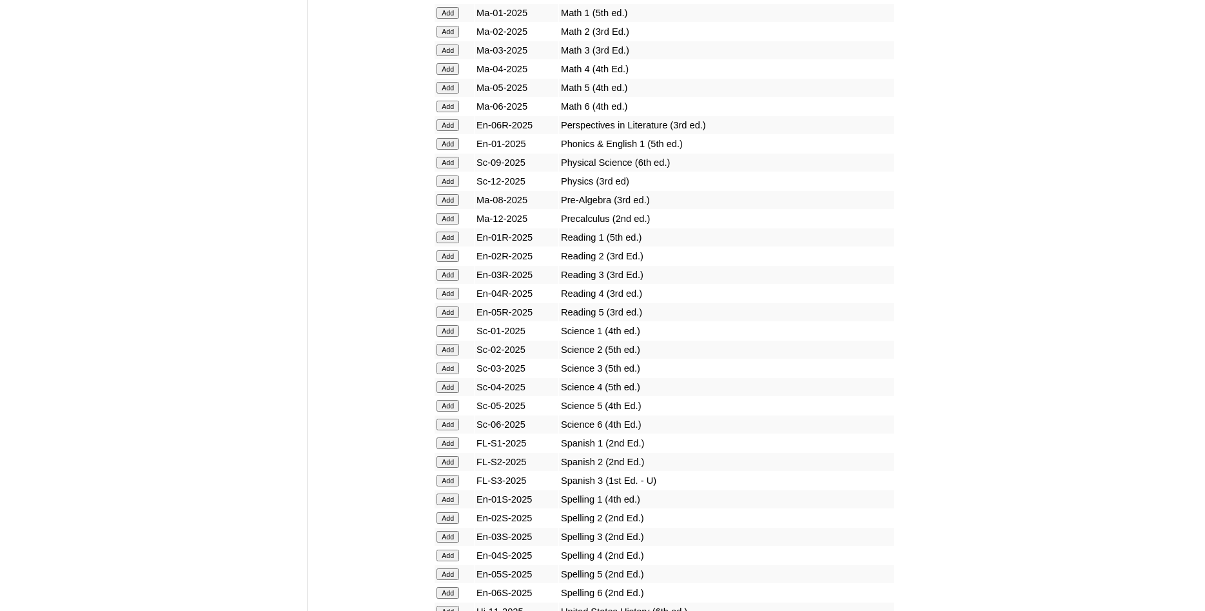
scroll to position [1579, 0]
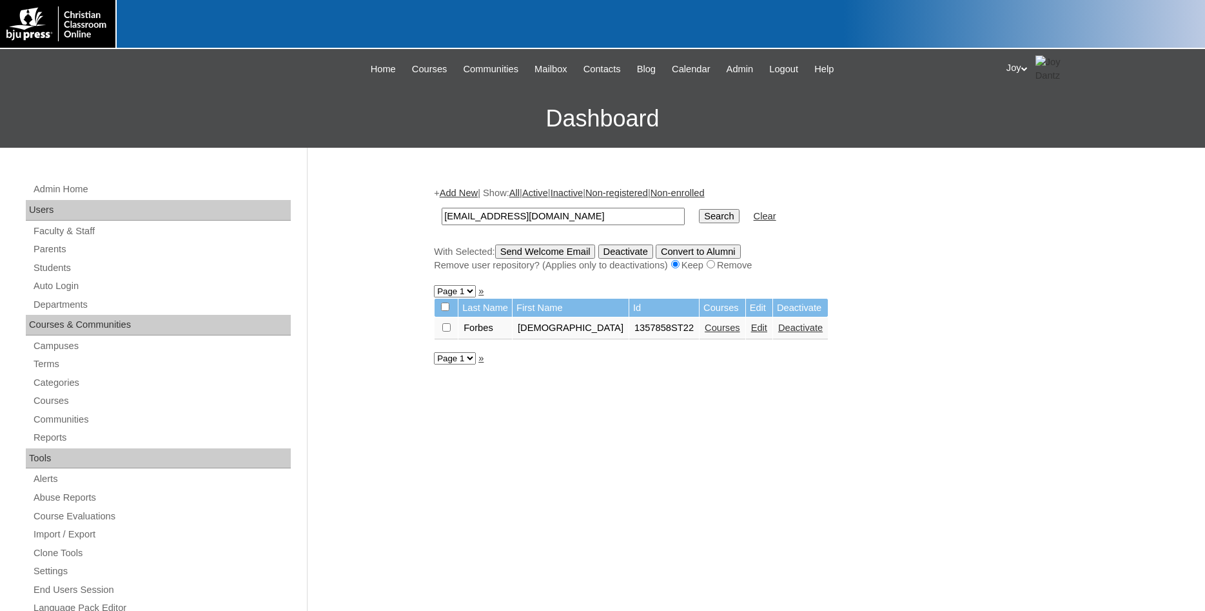
click at [567, 207] on td "[EMAIL_ADDRESS][DOMAIN_NAME]" at bounding box center [563, 216] width 256 height 30
click at [559, 222] on input "isaiah.forbes@gcsaz.org" at bounding box center [563, 216] width 243 height 17
drag, startPoint x: 577, startPoint y: 338, endPoint x: 614, endPoint y: 344, distance: 38.0
click at [614, 340] on table "Last Name First Name Id Courses Edit Deactivate Forbes Isaiah 1357858ST22 Cours…" at bounding box center [631, 319] width 395 height 42
copy td "1357858"
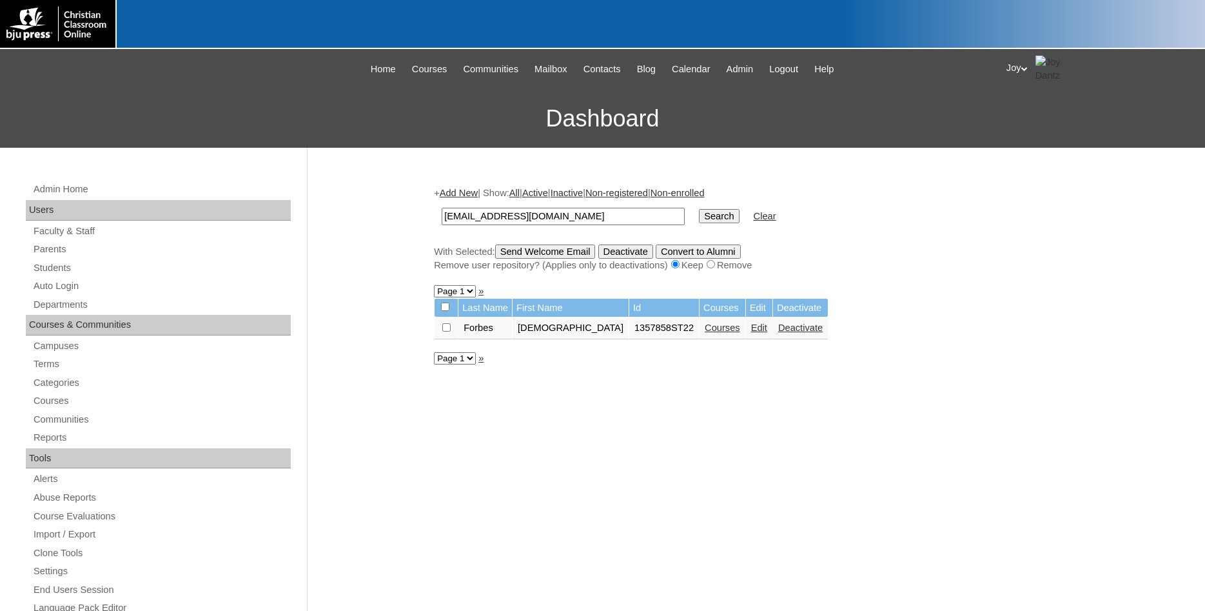
drag, startPoint x: 566, startPoint y: 212, endPoint x: -33, endPoint y: 103, distance: 608.9
click at [442, 208] on input "isaiah.forbes@gcsaz.org" at bounding box center [563, 216] width 243 height 17
paste input "1357858"
type input "1357858"
click at [699, 221] on input "Search" at bounding box center [719, 216] width 40 height 14
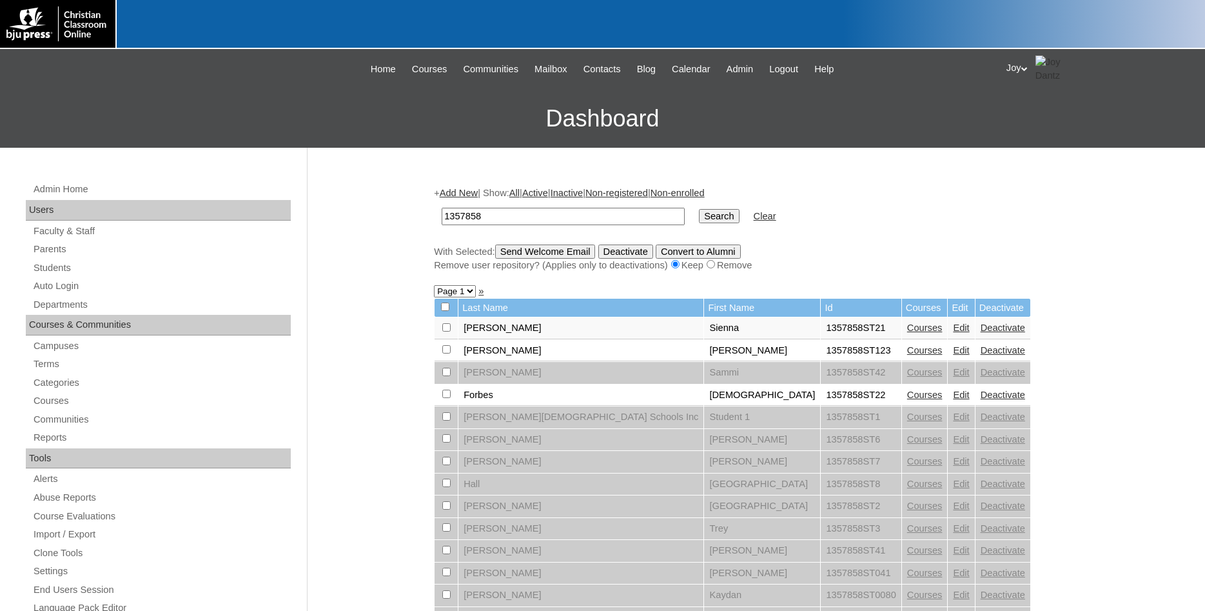
click at [446, 327] on td at bounding box center [446, 328] width 23 height 22
click at [447, 332] on input "checkbox" at bounding box center [446, 327] width 8 height 8
checkbox input "true"
click at [449, 332] on input "checkbox" at bounding box center [446, 327] width 8 height 8
checkbox input "true"
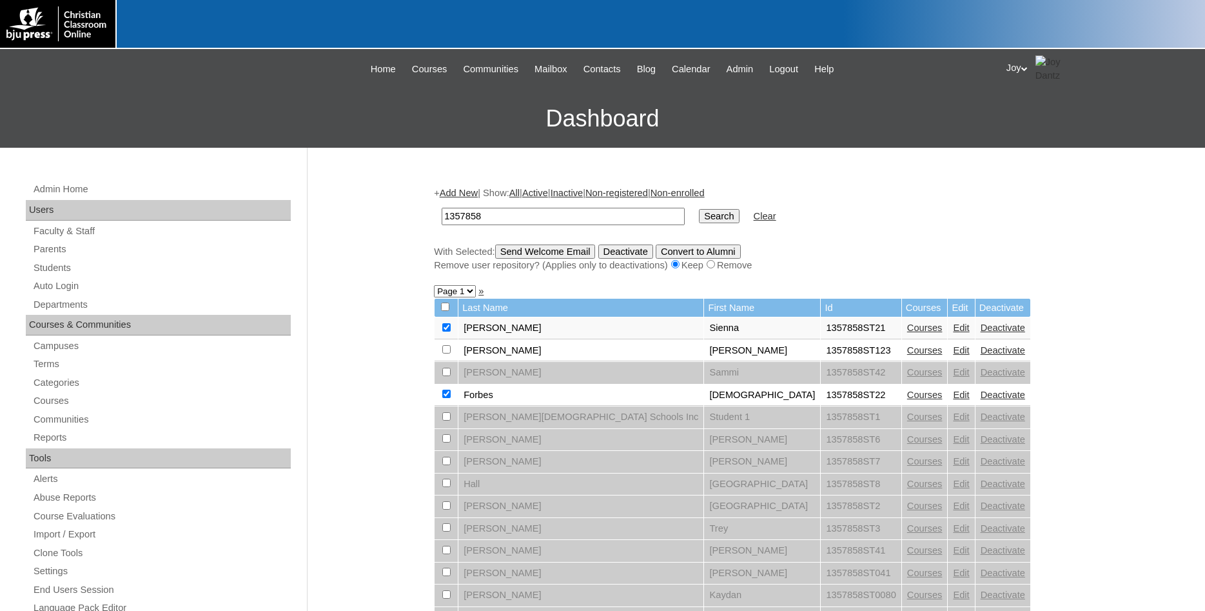
click at [521, 259] on input "Send Welcome Email" at bounding box center [545, 251] width 101 height 14
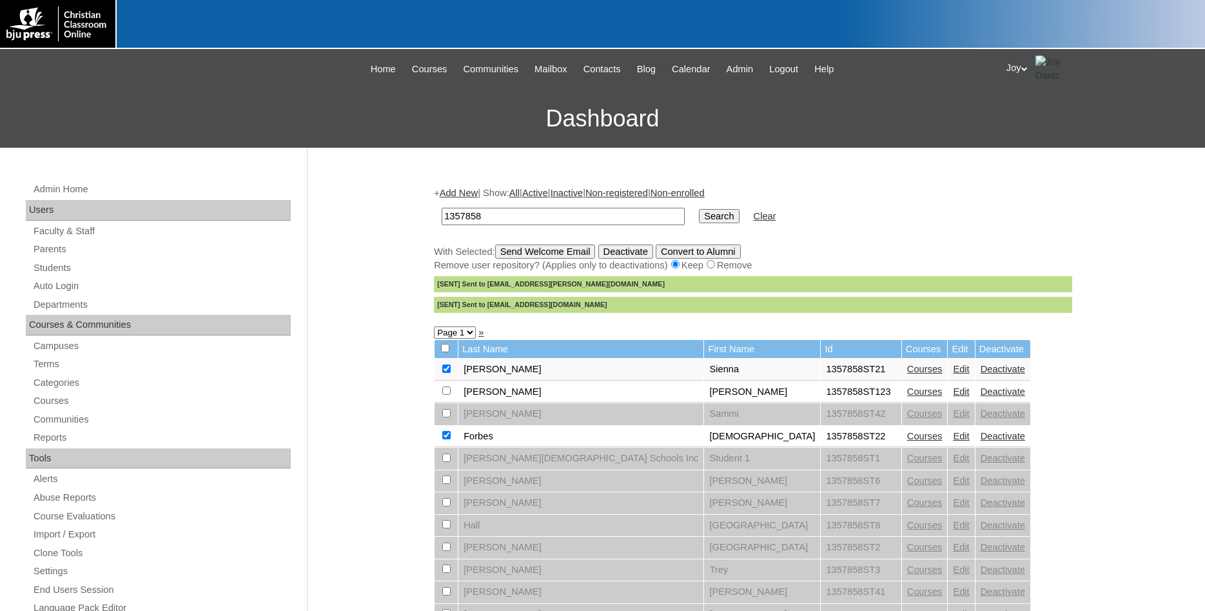
drag, startPoint x: 545, startPoint y: 222, endPoint x: 333, endPoint y: 220, distance: 211.6
click at [442, 220] on input "1357858" at bounding box center [563, 216] width 243 height 17
